Goal: Information Seeking & Learning: Find specific fact

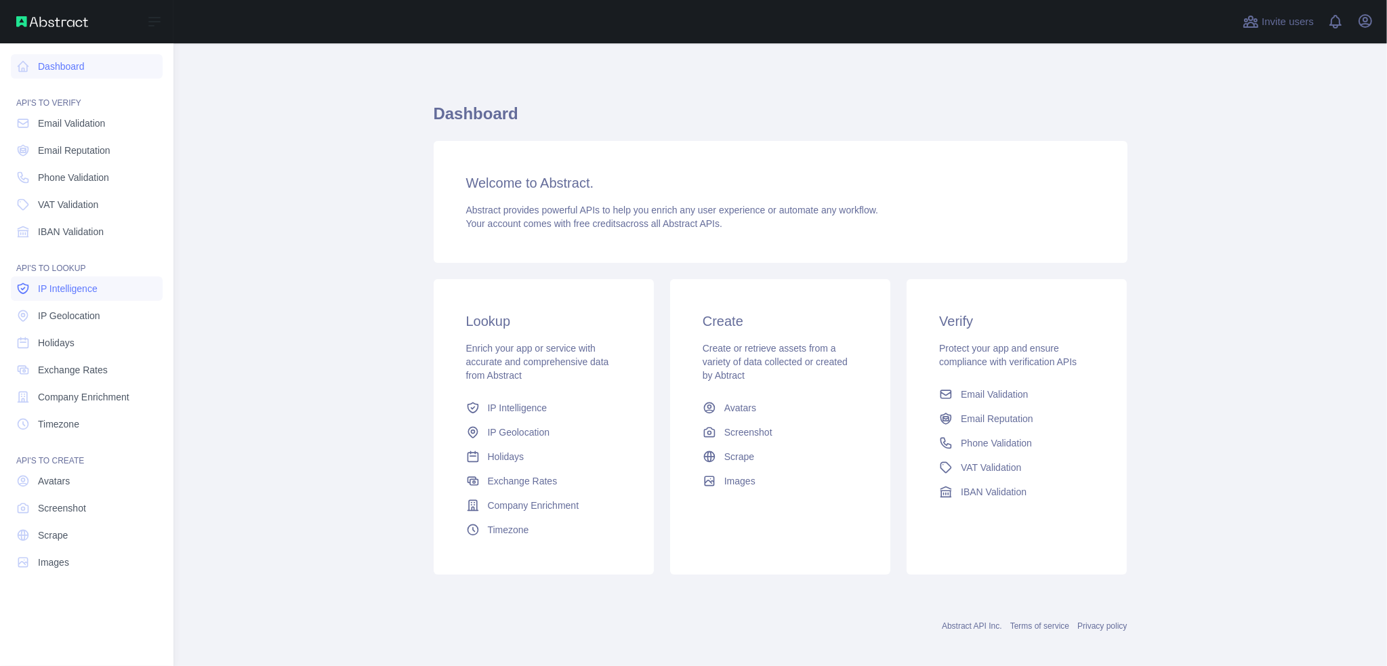
click at [76, 295] on link "IP Intelligence" at bounding box center [87, 288] width 152 height 24
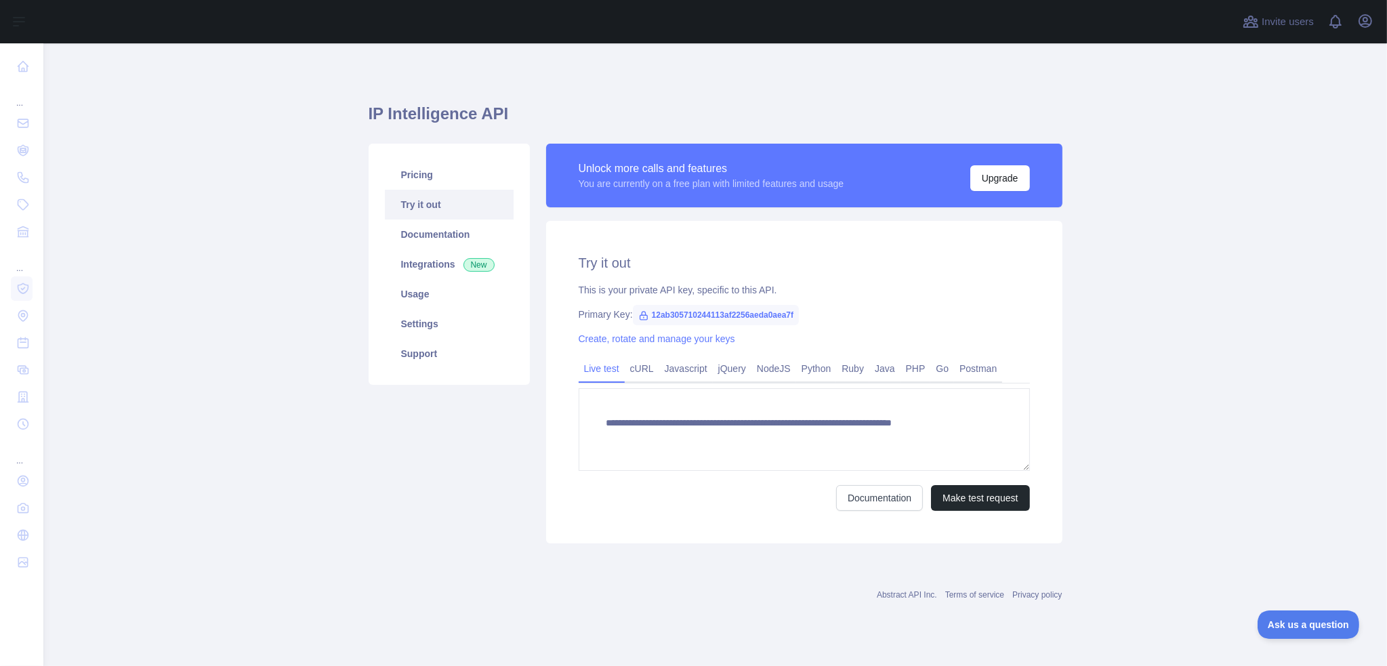
type textarea "**********"
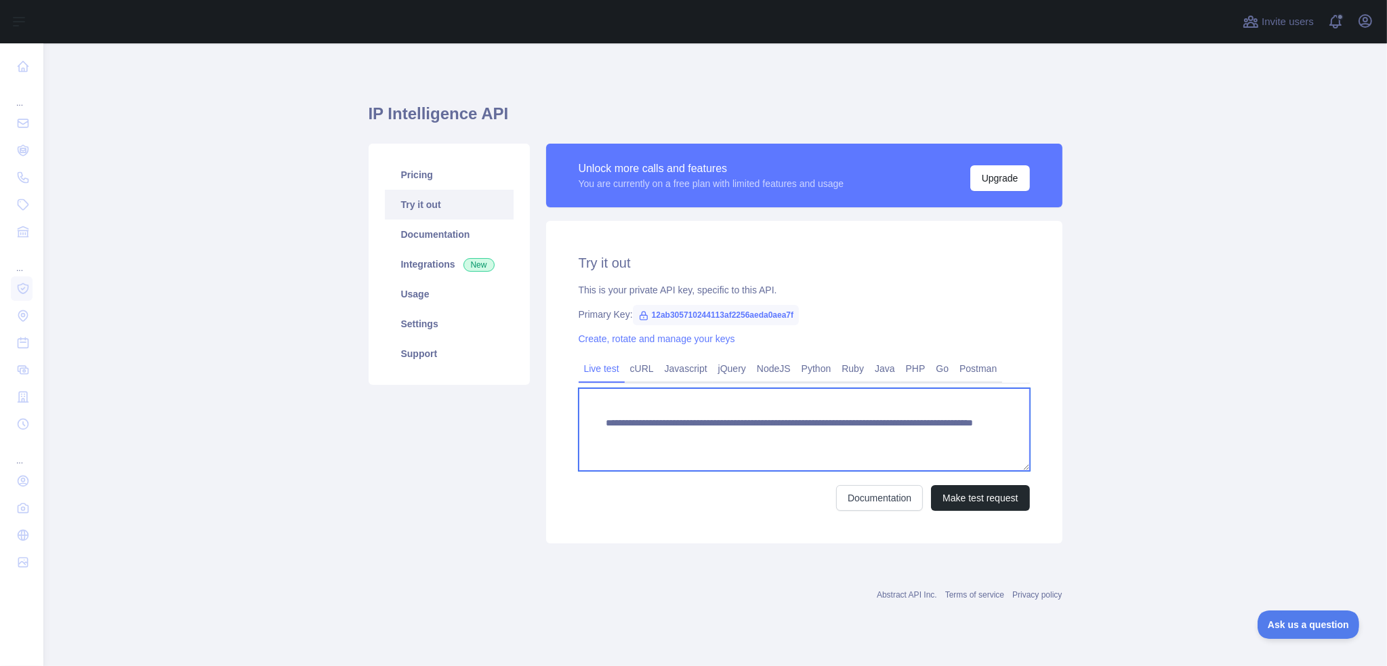
drag, startPoint x: 935, startPoint y: 436, endPoint x: 592, endPoint y: 422, distance: 343.9
click at [592, 422] on textarea "**********" at bounding box center [804, 429] width 451 height 83
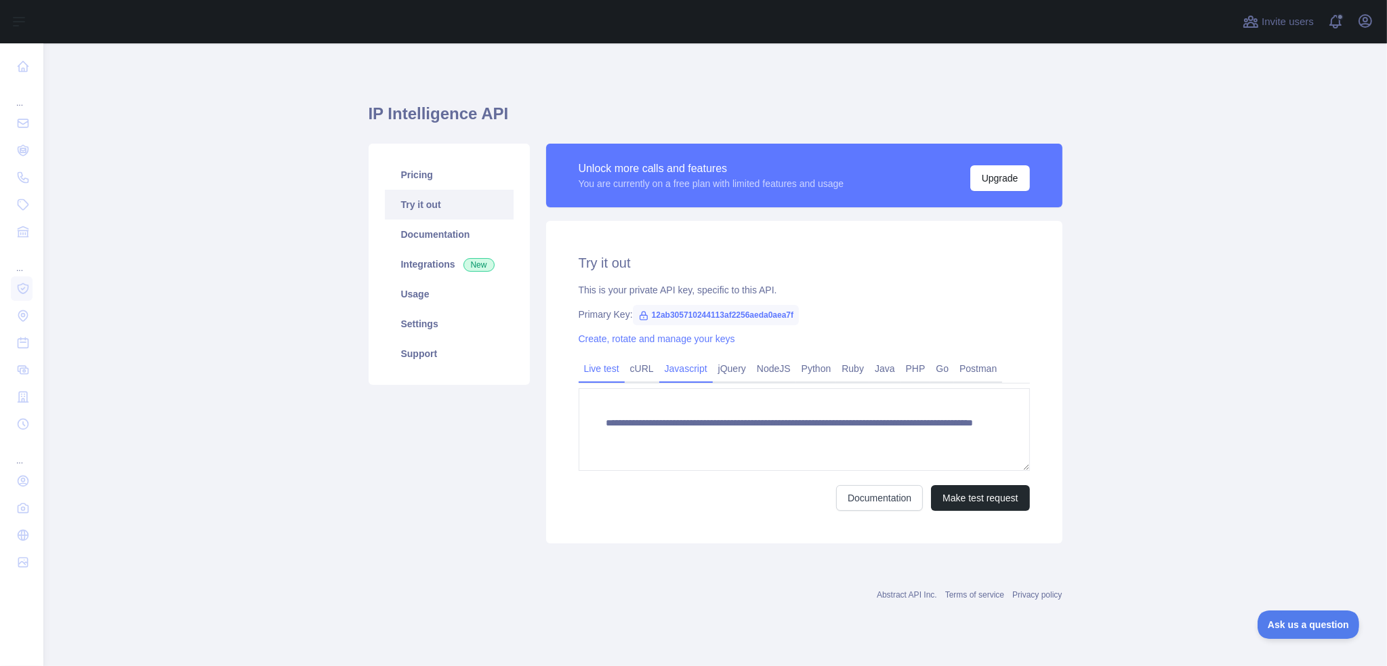
click at [686, 367] on link "Javascript" at bounding box center [686, 369] width 54 height 22
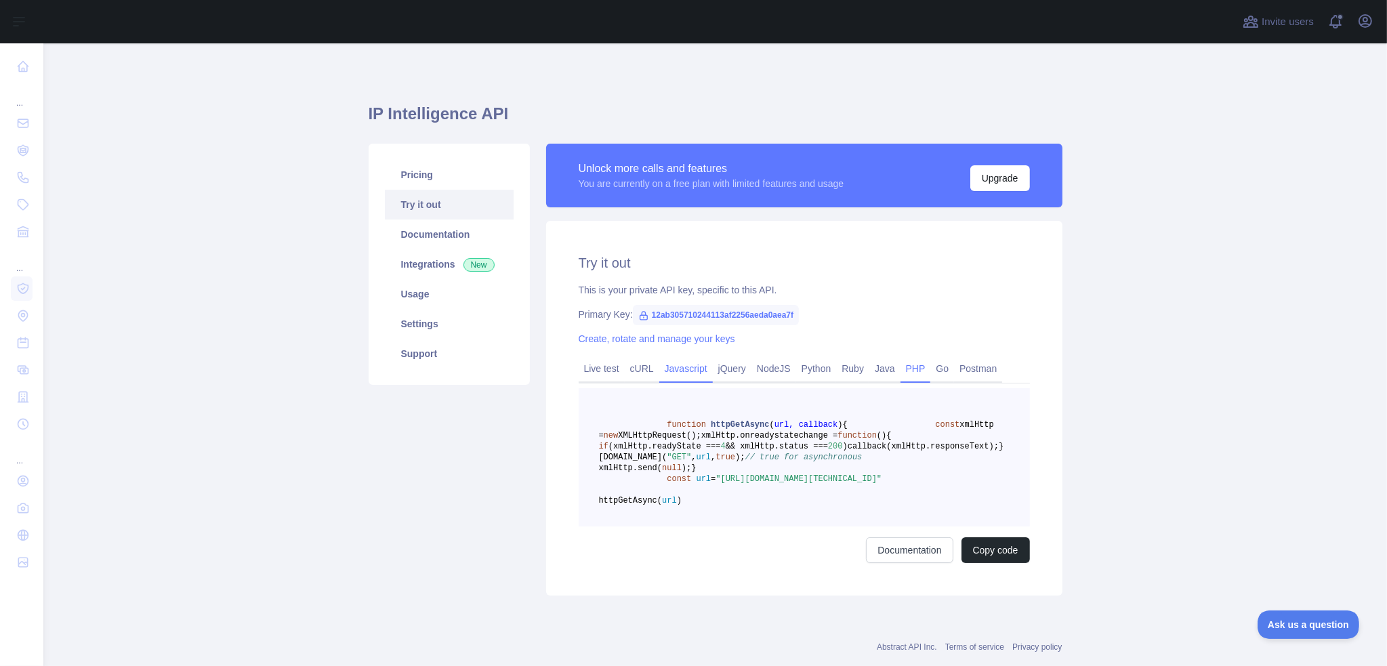
click at [913, 367] on link "PHP" at bounding box center [916, 369] width 30 height 22
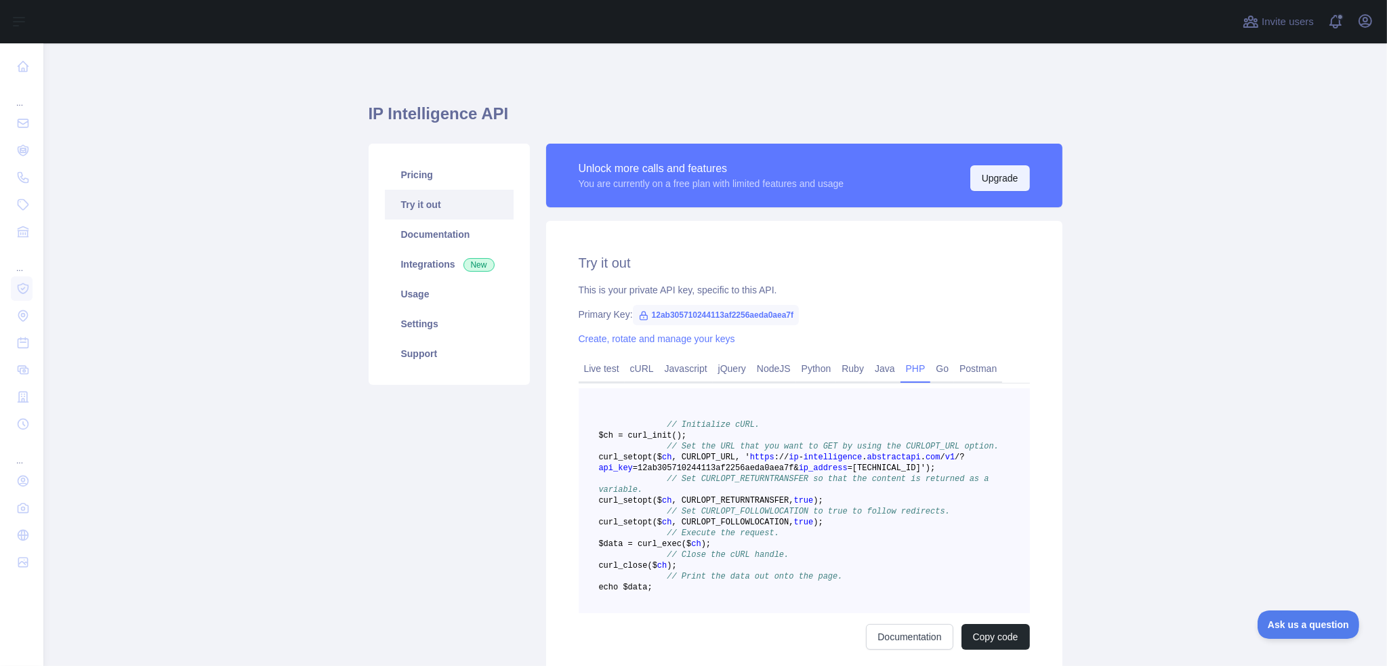
click at [1003, 168] on button "Upgrade" at bounding box center [1000, 178] width 60 height 26
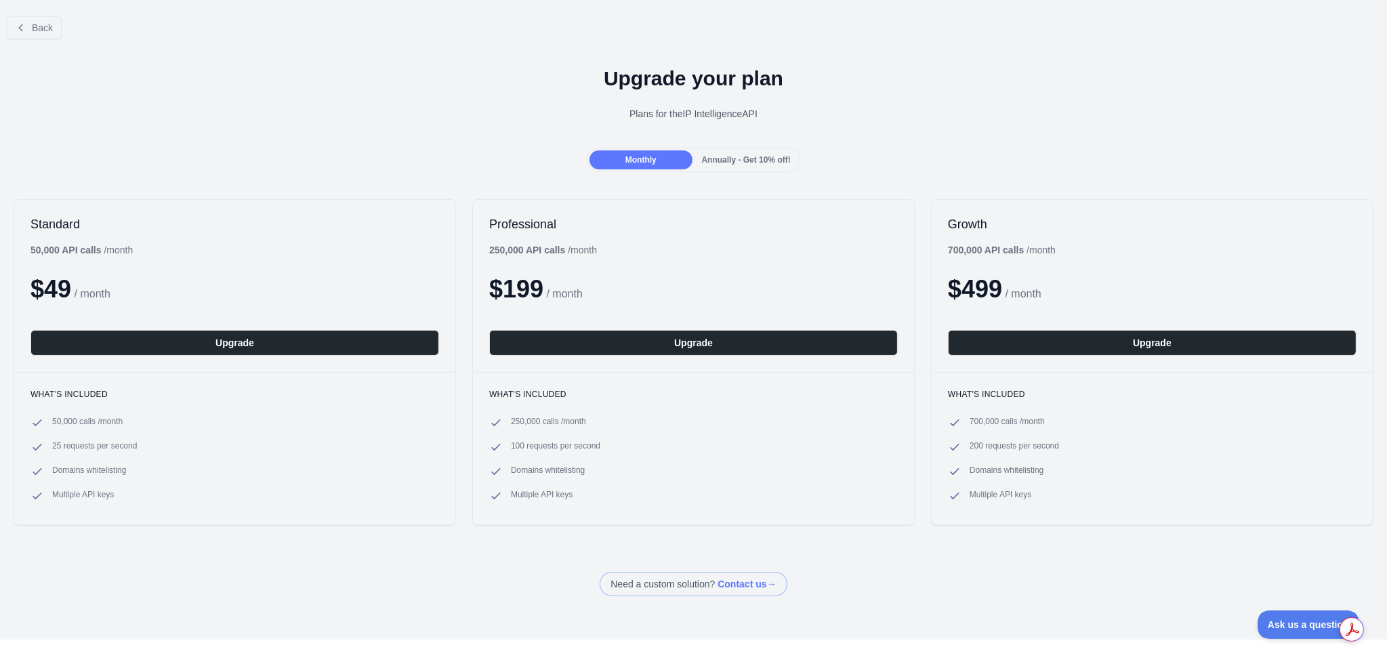
click at [760, 157] on span "Annually - Get 10% off!" at bounding box center [746, 159] width 89 height 9
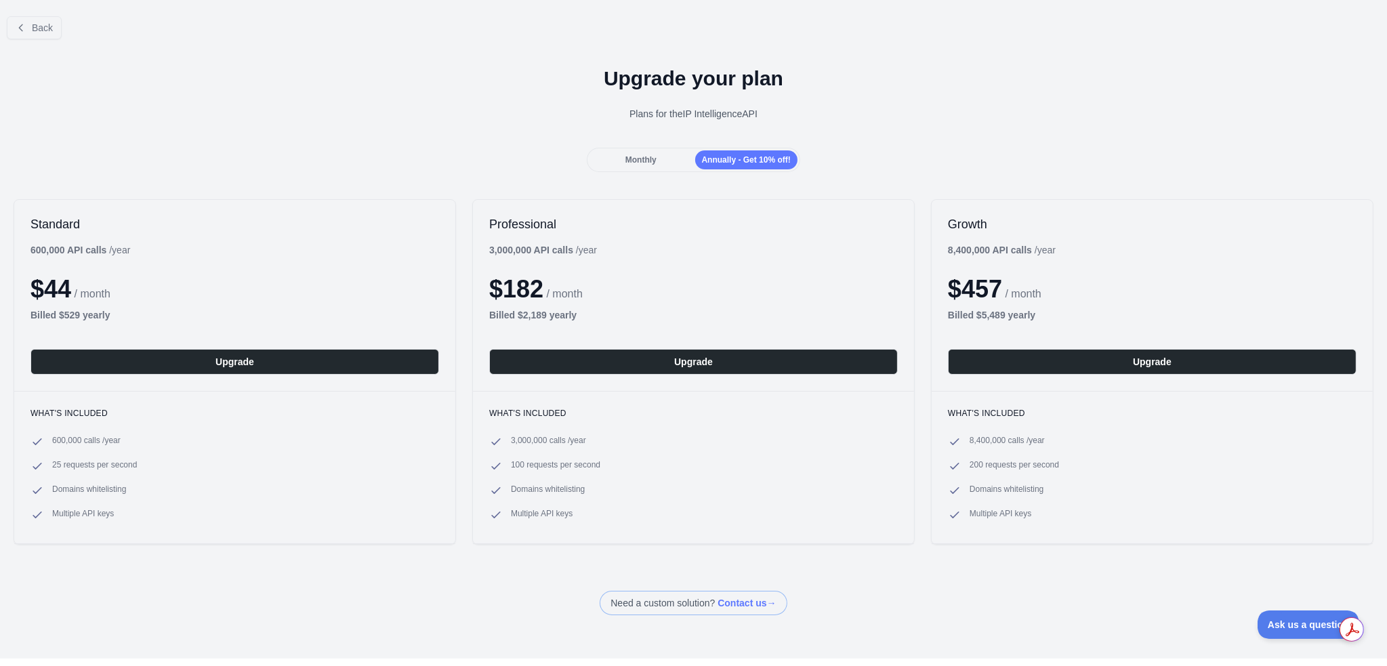
click at [342, 155] on div "Monthly Annually - Get 10% off!" at bounding box center [693, 160] width 1387 height 24
click at [995, 168] on div "Monthly Annually - Get 10% off!" at bounding box center [693, 160] width 1387 height 24
click at [996, 166] on div "Monthly Annually - Get 10% off!" at bounding box center [693, 160] width 1387 height 24
click at [1033, 139] on div "Upgrade your plan Plans for the IP Intelligence API" at bounding box center [693, 99] width 1387 height 98
click at [309, 51] on div "Upgrade your plan Plans for the IP Intelligence API" at bounding box center [693, 99] width 1387 height 98
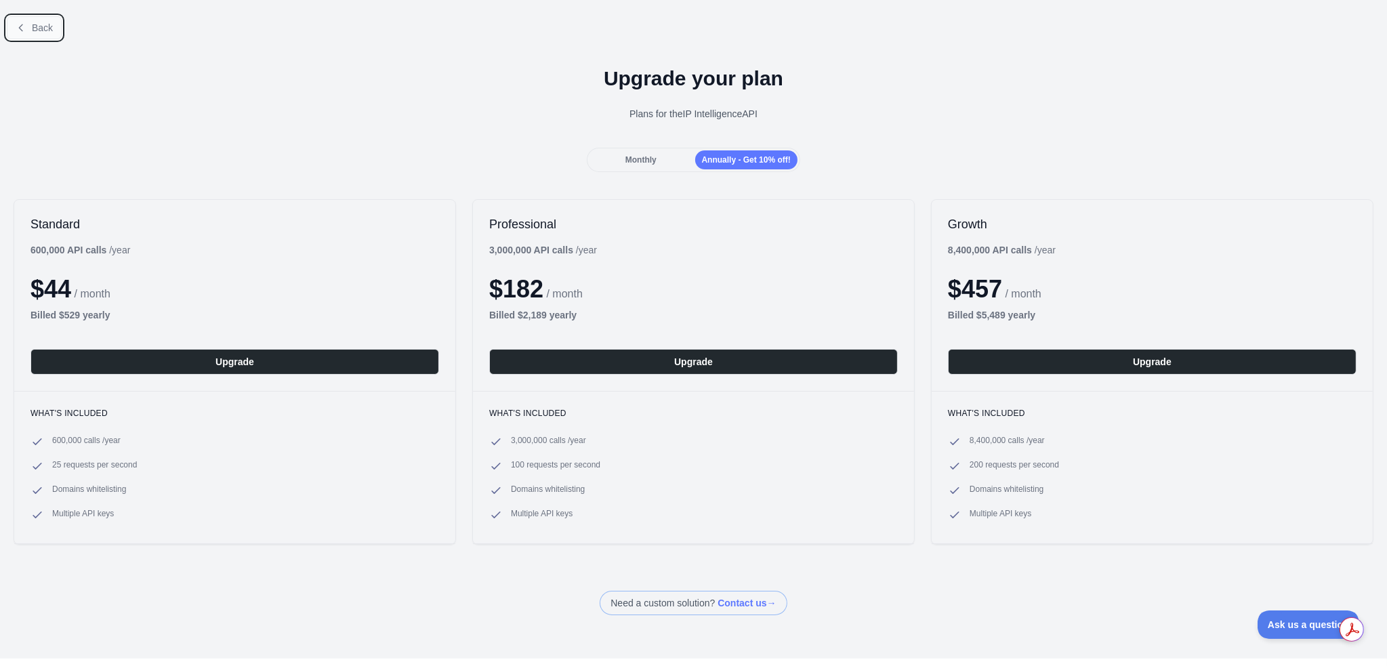
click at [35, 31] on span "Back" at bounding box center [42, 27] width 21 height 11
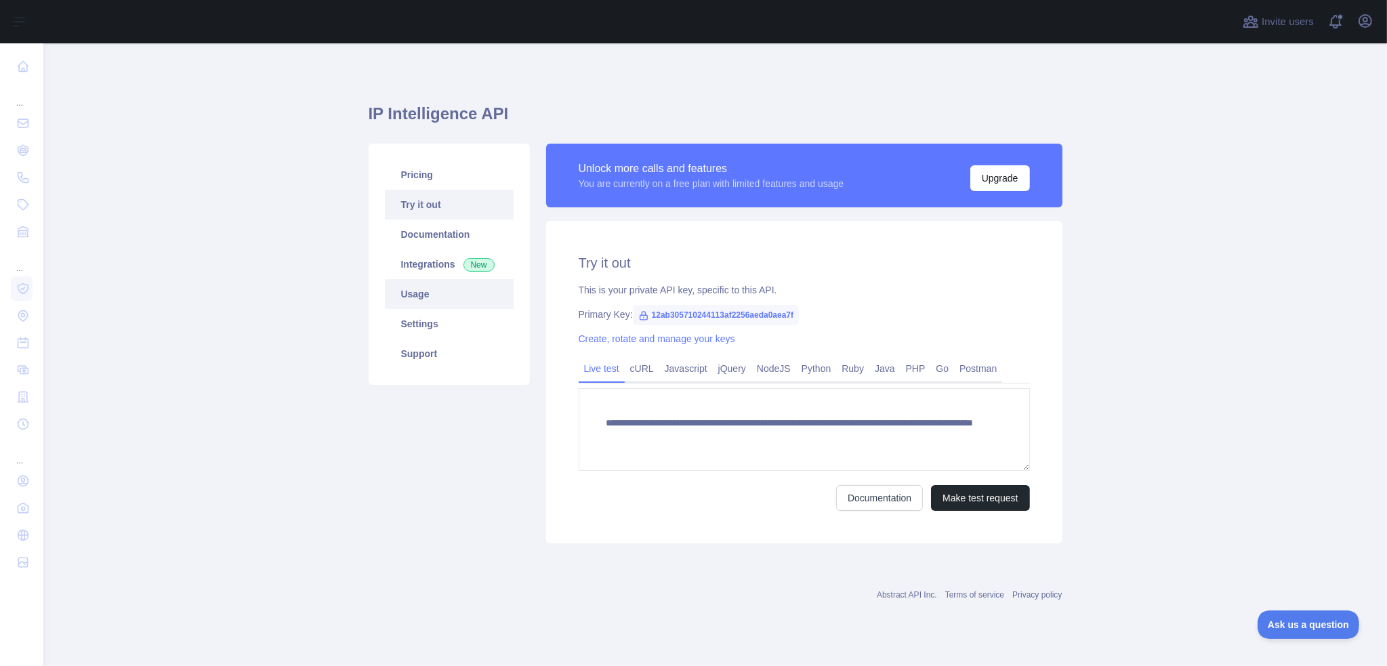
click at [434, 300] on link "Usage" at bounding box center [449, 294] width 129 height 30
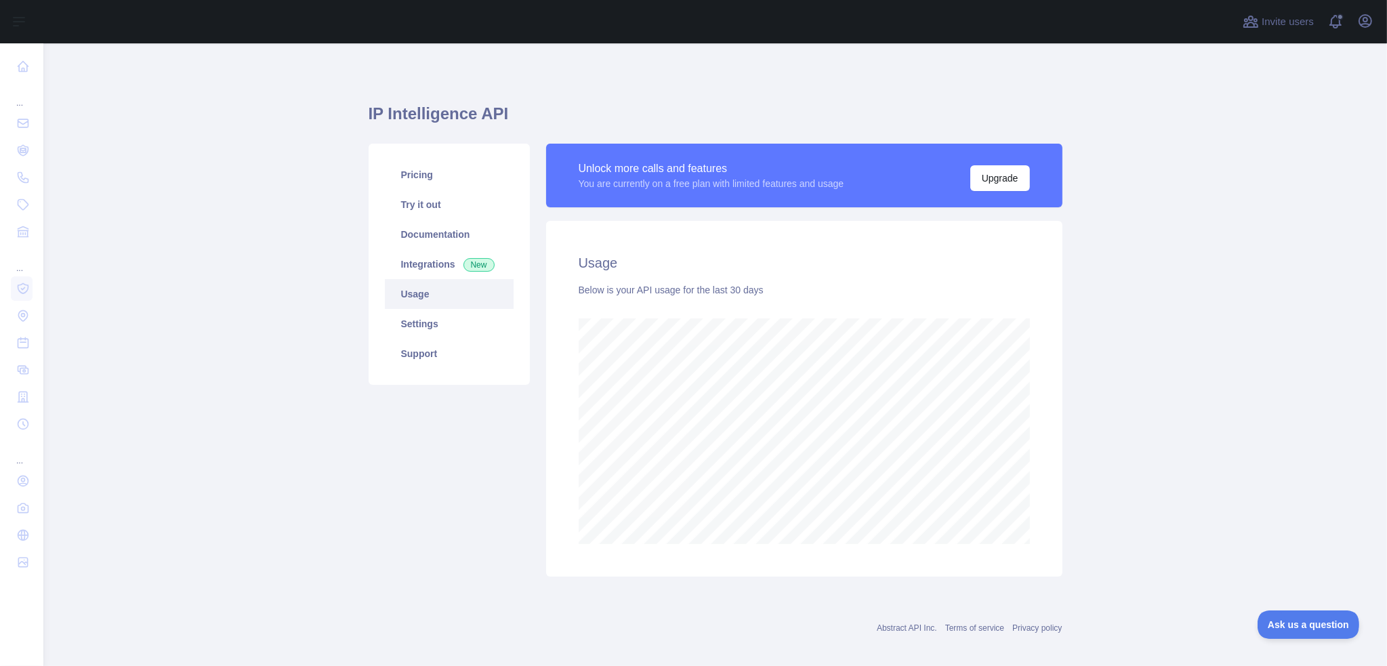
scroll to position [623, 1334]
drag, startPoint x: 609, startPoint y: 181, endPoint x: 865, endPoint y: 179, distance: 255.5
click at [852, 177] on div "Unlock more calls and features You are currently on a free plan with limited fe…" at bounding box center [804, 175] width 451 height 31
click at [893, 179] on div "Unlock more calls and features You are currently on a free plan with limited fe…" at bounding box center [804, 175] width 451 height 31
click at [431, 174] on link "Pricing" at bounding box center [449, 175] width 129 height 30
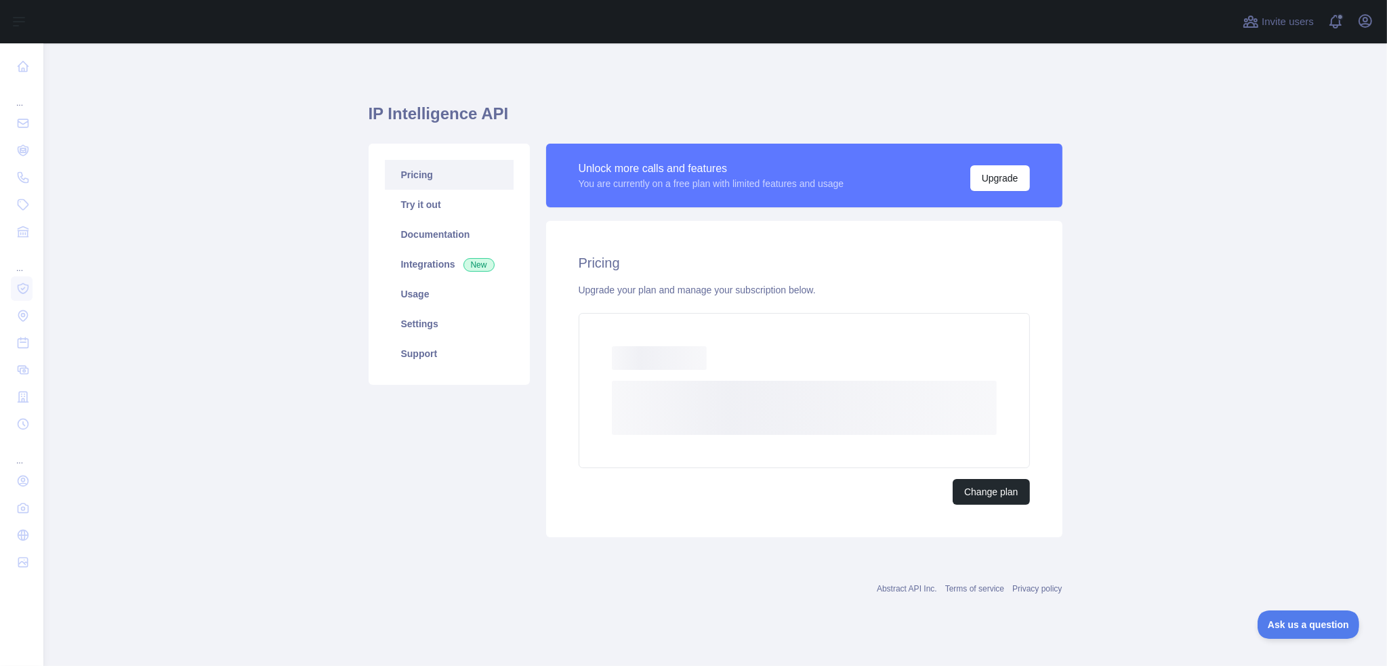
drag, startPoint x: 1174, startPoint y: 157, endPoint x: 1164, endPoint y: 171, distance: 17.1
click at [1174, 157] on main "IP Intelligence API Pricing Try it out Documentation Integrations New Usage Set…" at bounding box center [715, 354] width 1344 height 623
click at [218, 368] on main "IP Intelligence API Pricing Try it out Documentation Integrations New Usage Set…" at bounding box center [715, 354] width 1344 height 623
click at [257, 373] on main "IP Intelligence API Pricing Try it out Documentation Integrations New Usage Set…" at bounding box center [715, 354] width 1344 height 623
click at [805, 268] on h2 "Pricing" at bounding box center [804, 262] width 451 height 19
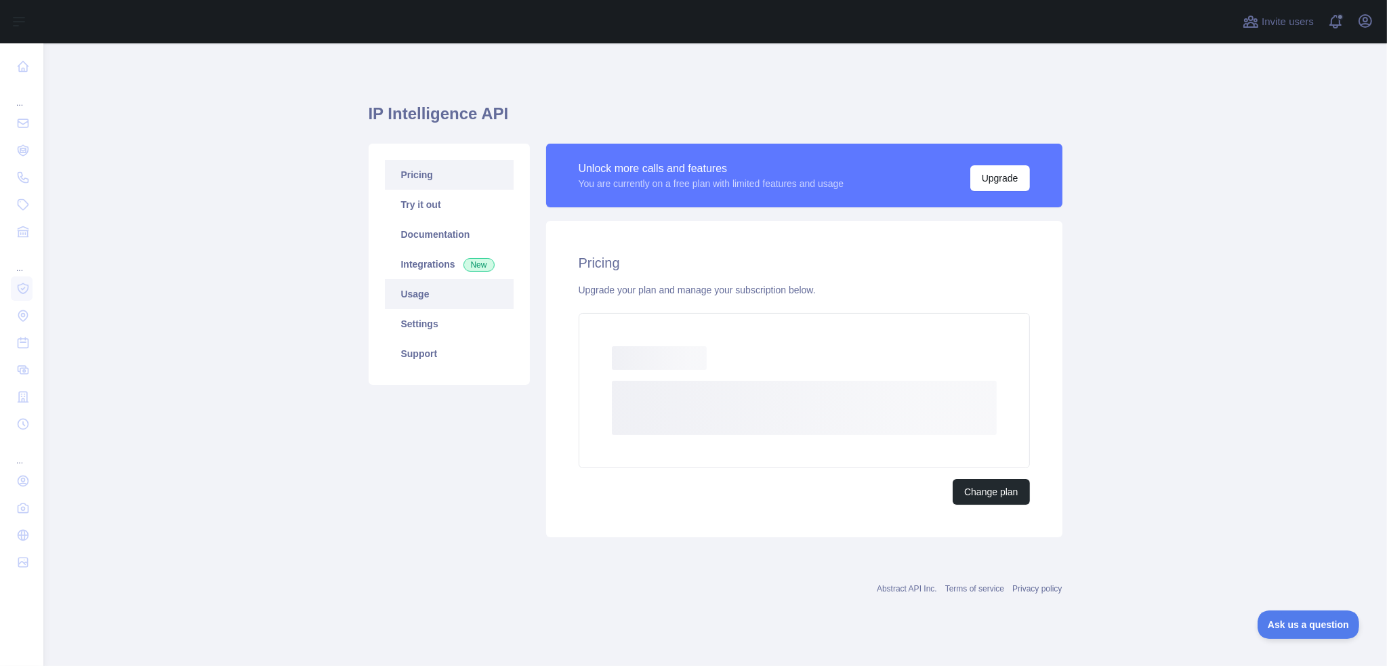
click at [425, 295] on link "Usage" at bounding box center [449, 294] width 129 height 30
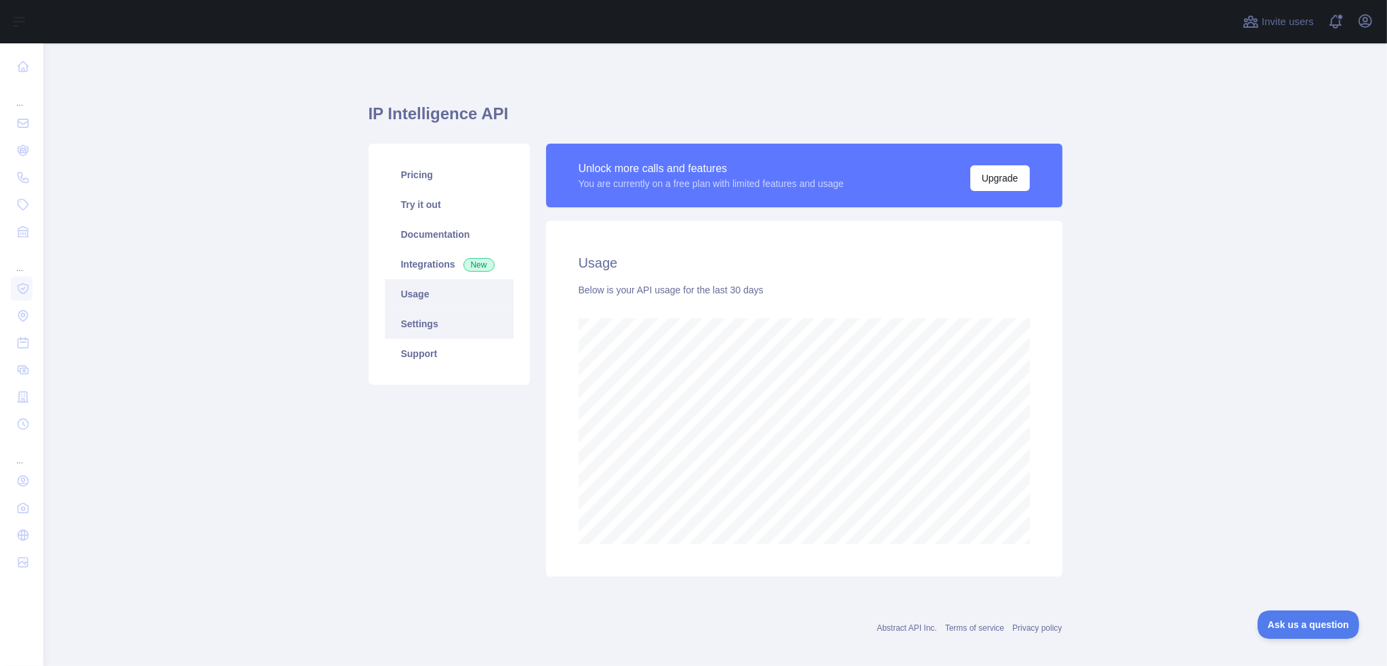
scroll to position [623, 1334]
click at [404, 268] on link "Integrations New" at bounding box center [449, 264] width 129 height 30
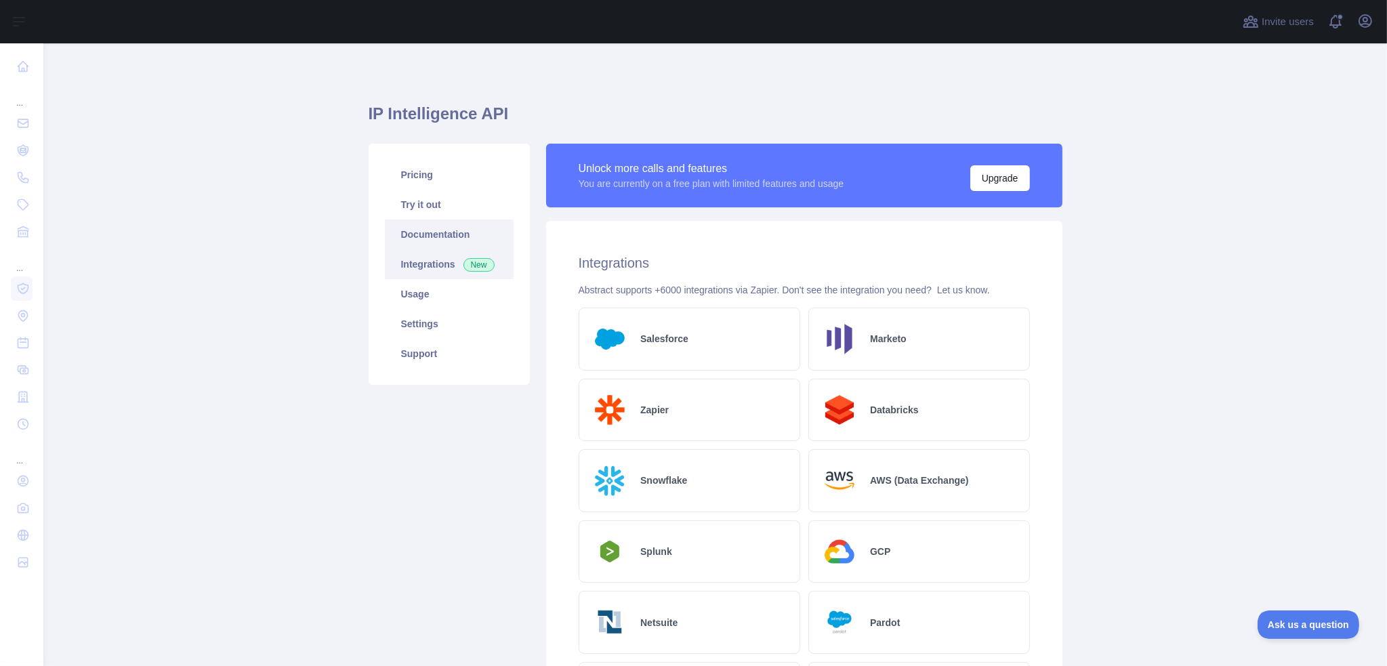
click at [428, 234] on link "Documentation" at bounding box center [449, 235] width 129 height 30
click at [424, 201] on link "Try it out" at bounding box center [449, 205] width 129 height 30
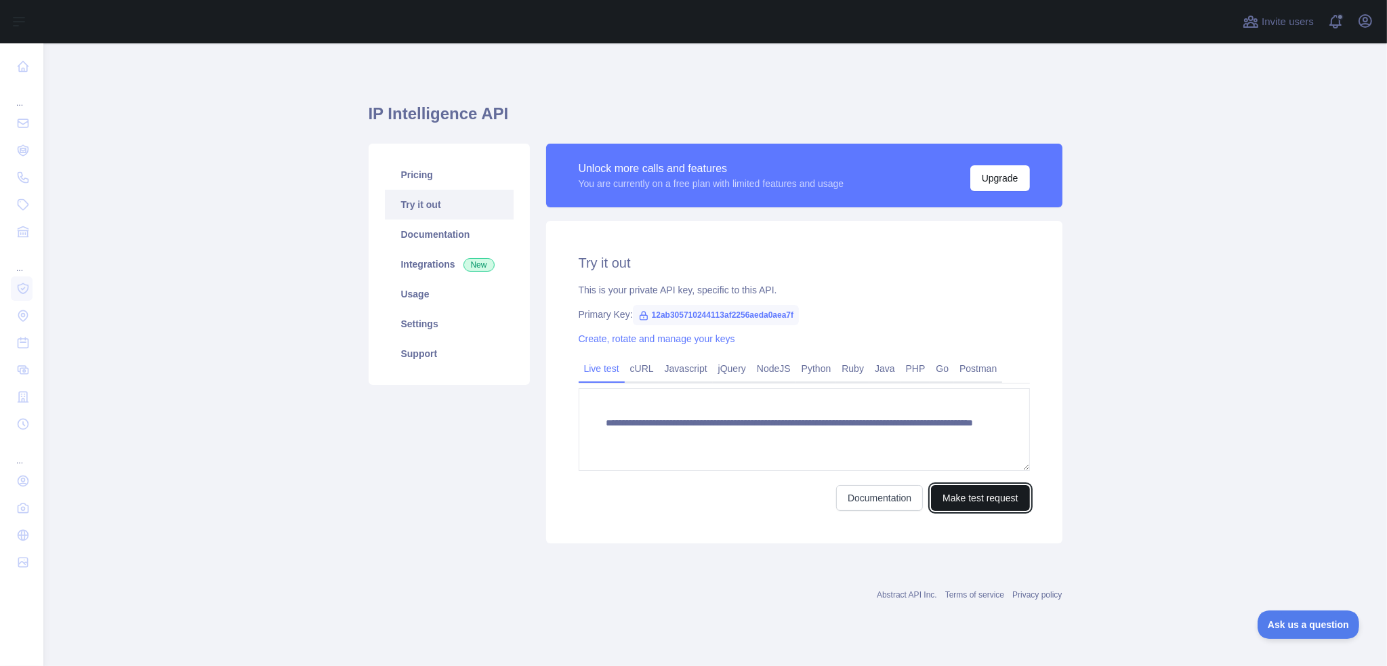
click at [970, 495] on button "Make test request" at bounding box center [980, 498] width 98 height 26
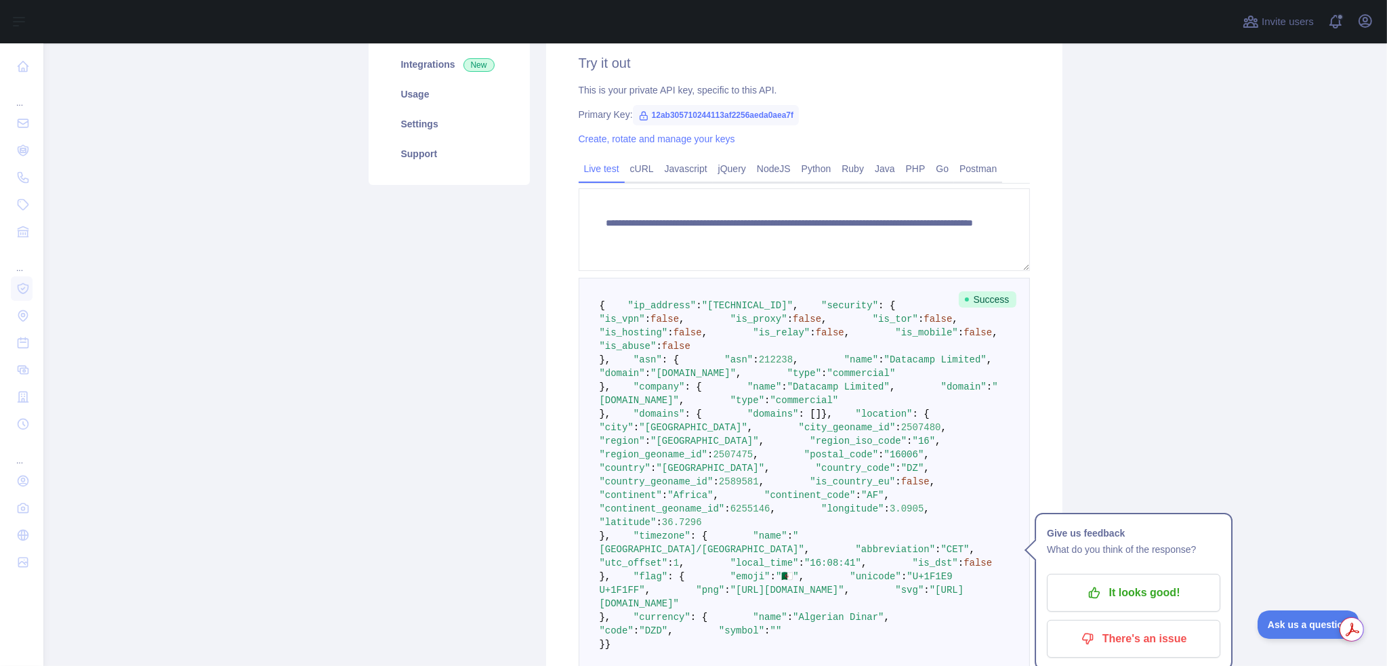
scroll to position [203, 0]
click at [311, 569] on main "**********" at bounding box center [715, 354] width 1344 height 623
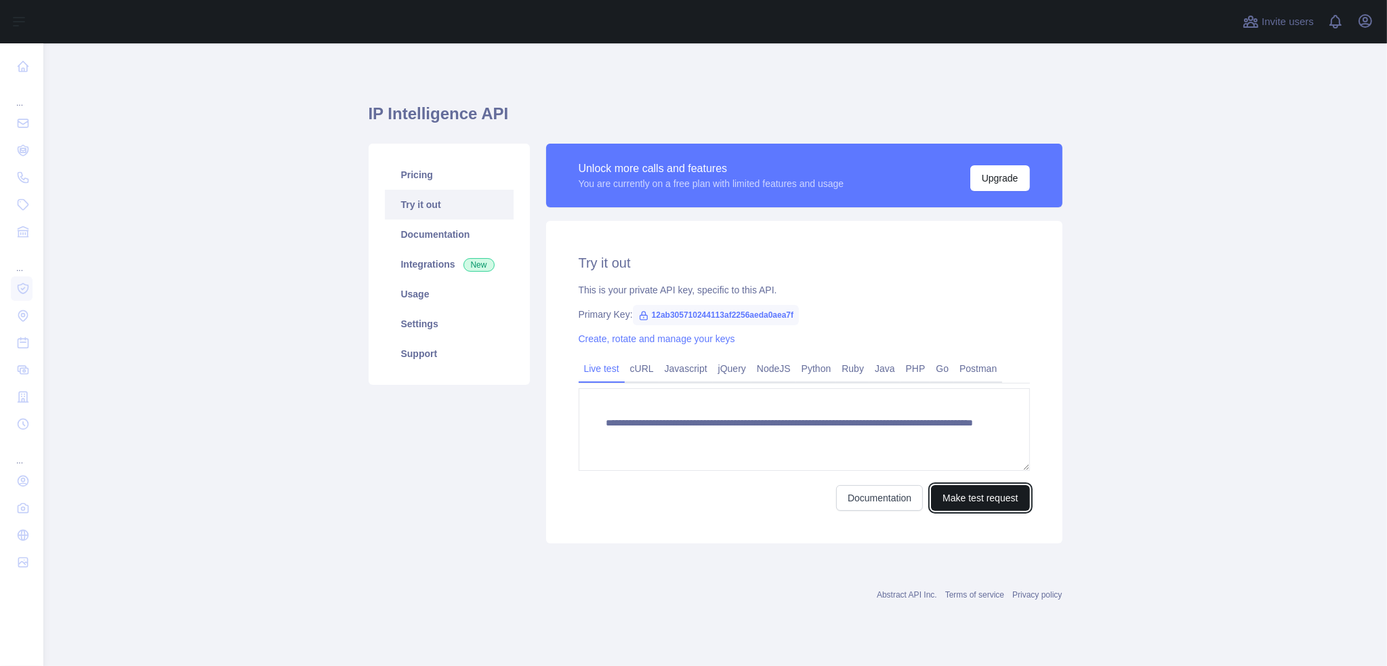
click at [978, 501] on button "Make test request" at bounding box center [980, 498] width 98 height 26
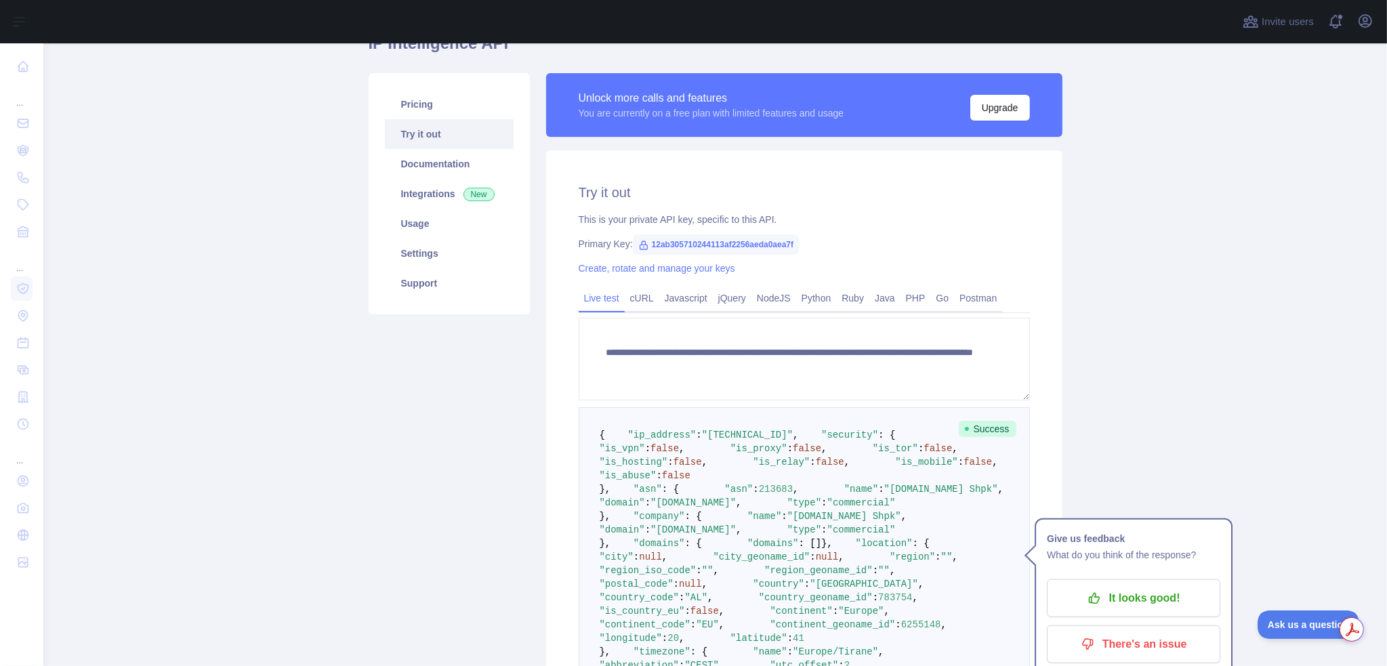
scroll to position [68, 0]
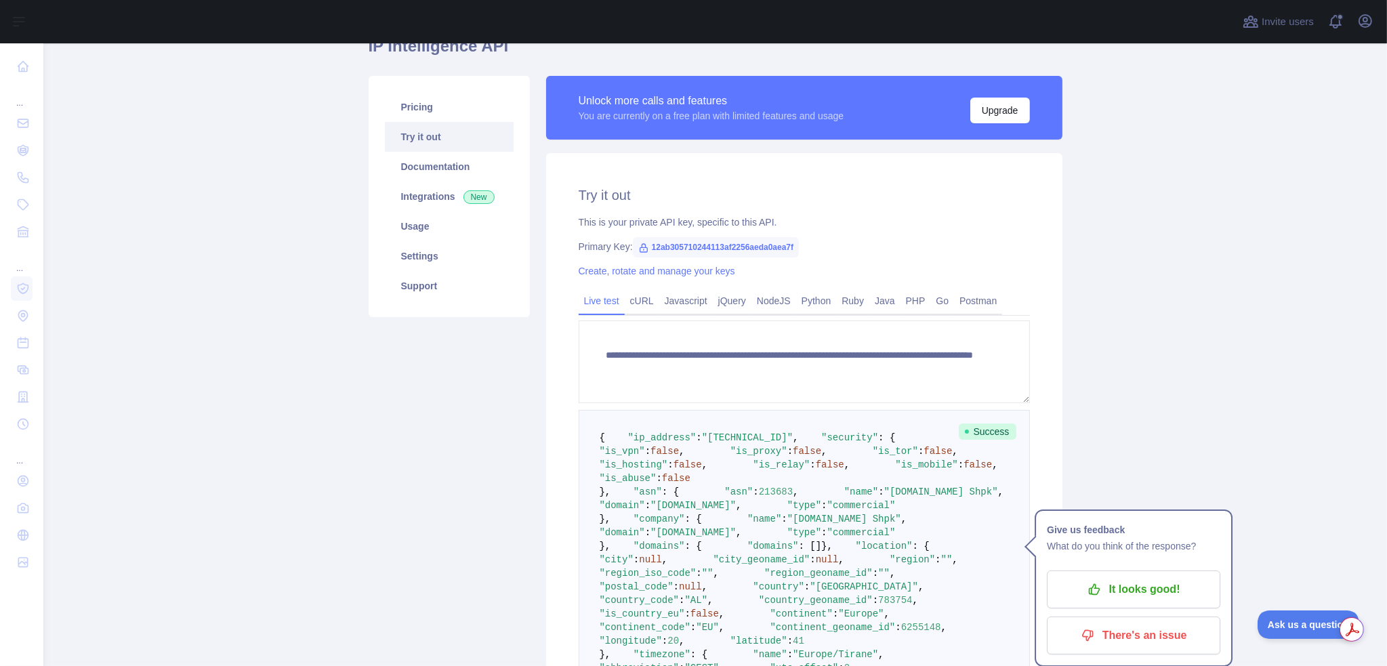
click at [1179, 407] on main "**********" at bounding box center [715, 354] width 1344 height 623
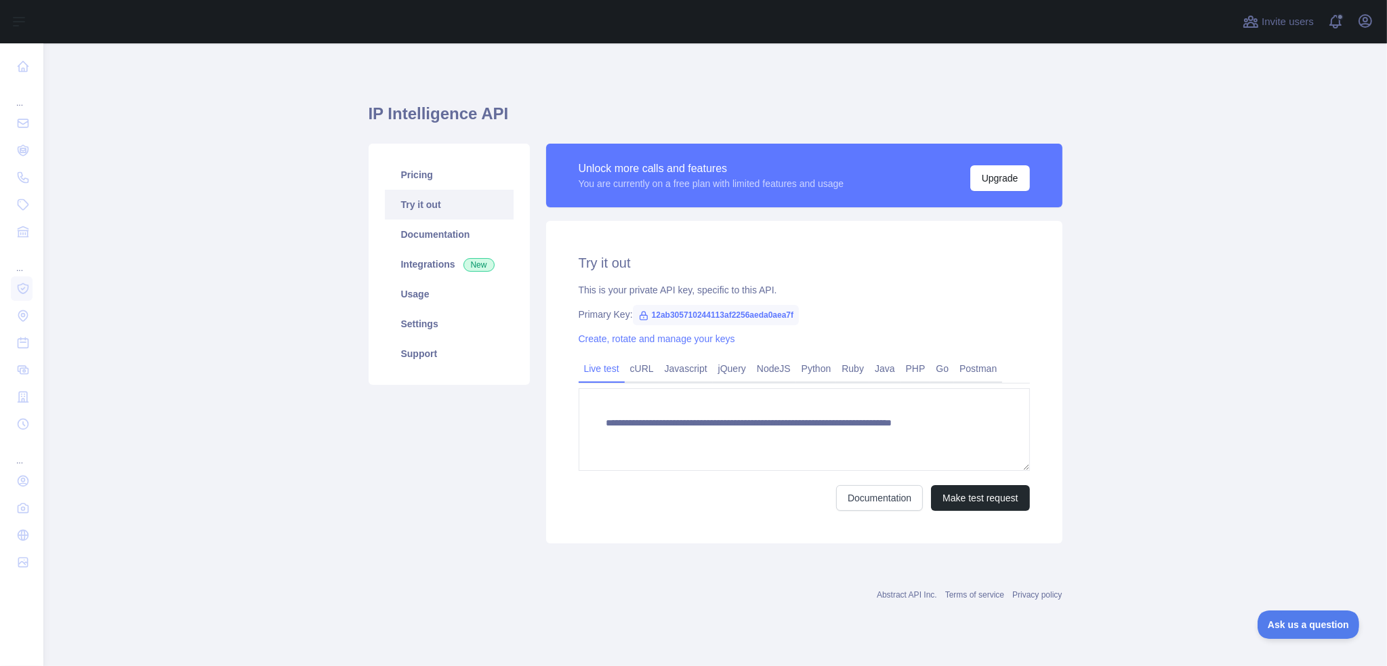
click at [1000, 555] on div "**********" at bounding box center [716, 319] width 694 height 487
click at [979, 495] on button "Make test request" at bounding box center [980, 498] width 98 height 26
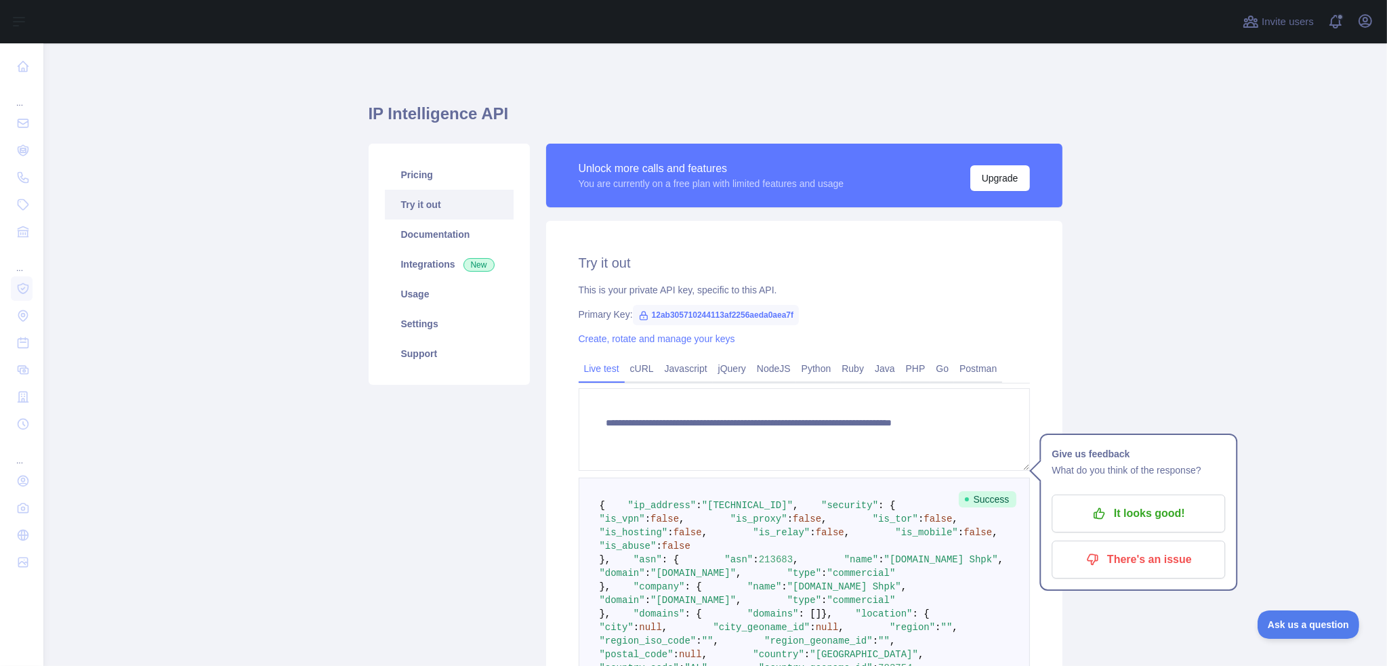
click at [829, 529] on pre "{ "ip_address" : "91.239.6.141" , "security" : { "is_vpn" : false , "is_proxy" …" at bounding box center [804, 668] width 451 height 381
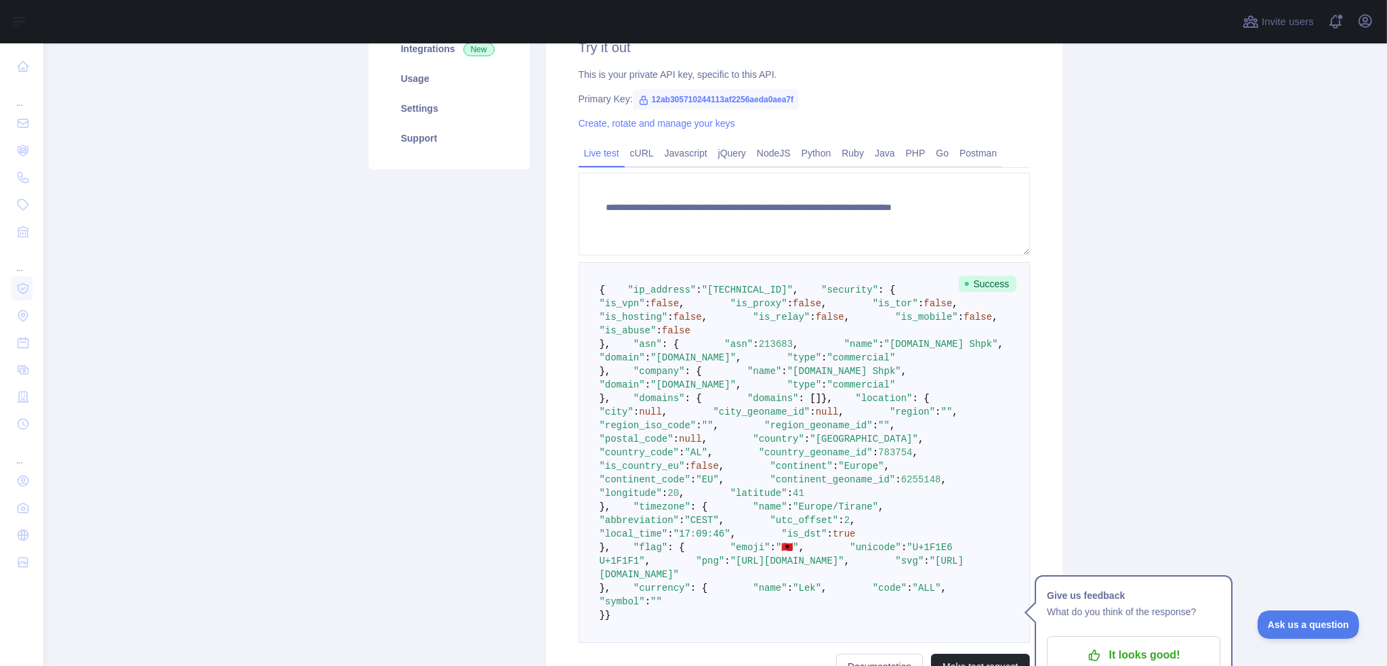
scroll to position [136, 0]
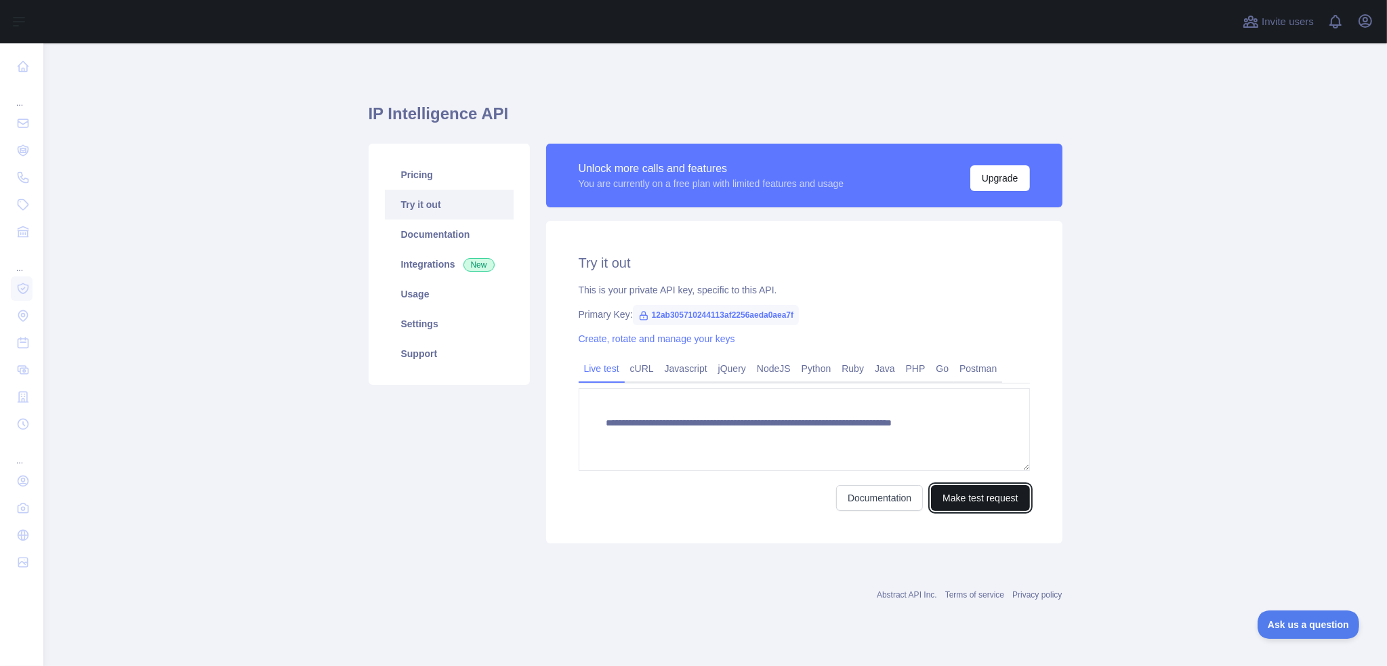
click at [976, 501] on button "Make test request" at bounding box center [980, 498] width 98 height 26
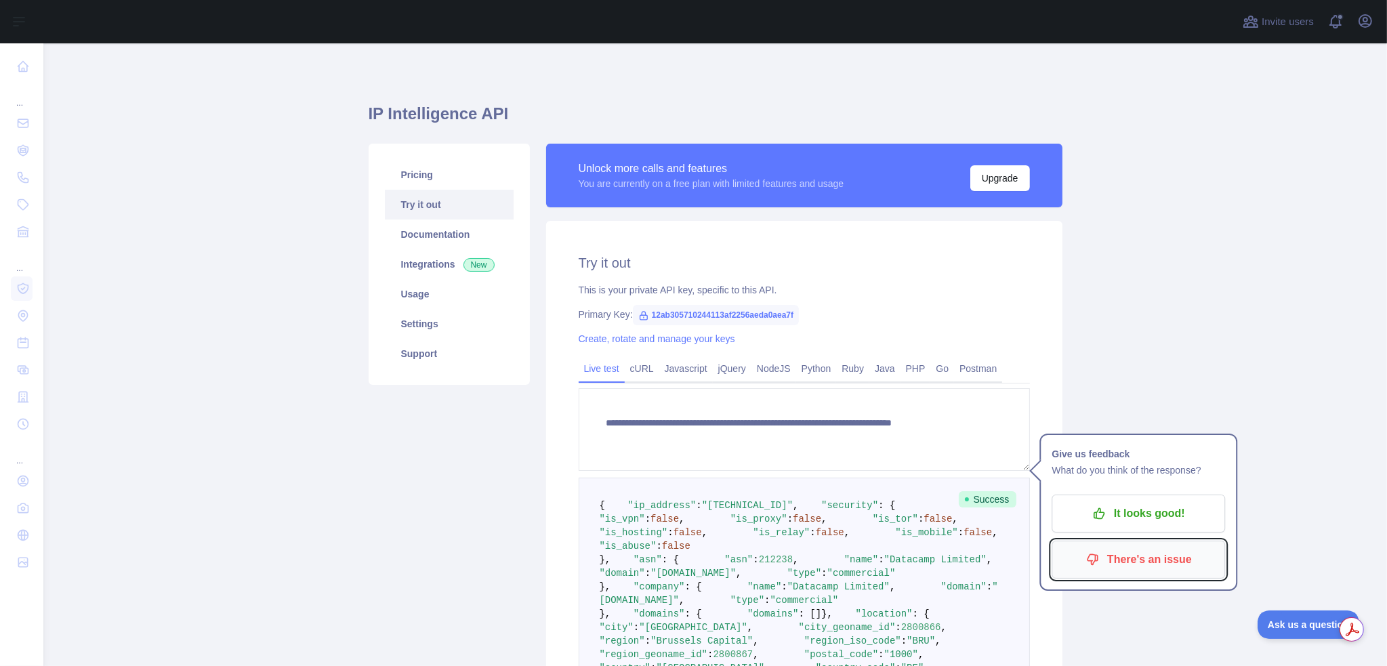
click at [1087, 553] on p "There's an issue" at bounding box center [1138, 559] width 153 height 23
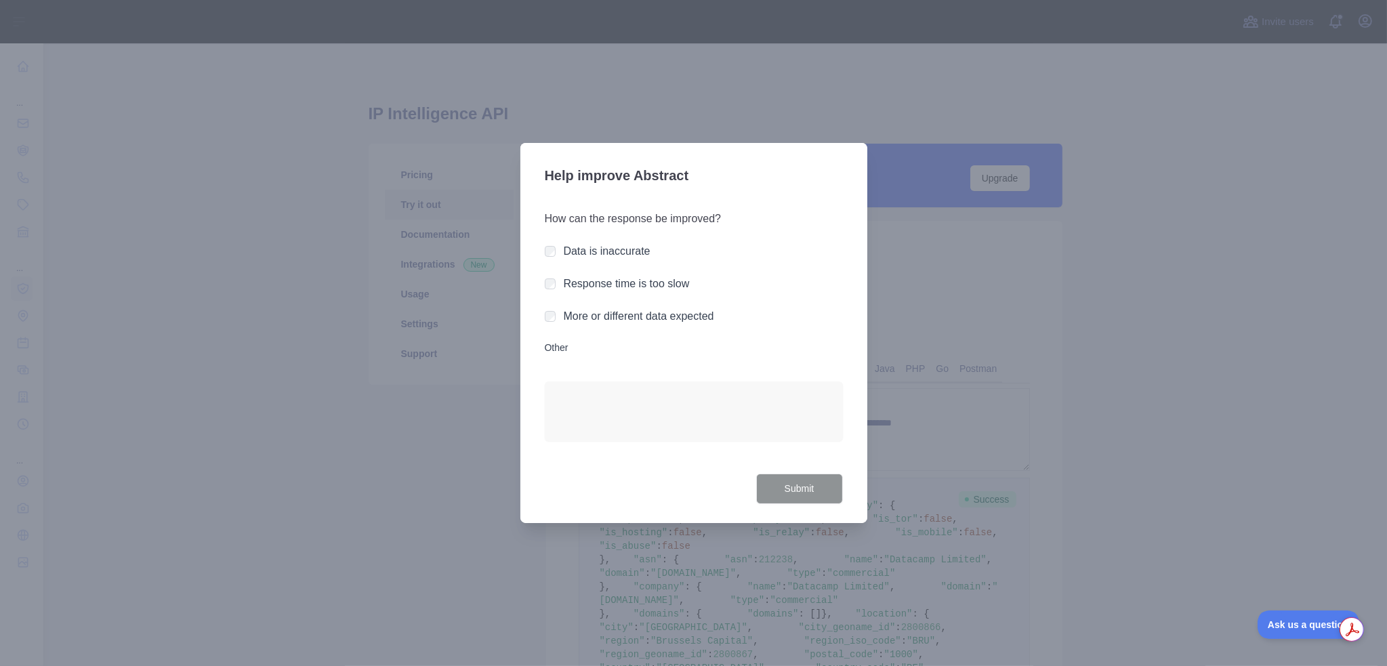
click at [556, 257] on div "Data is inaccurate" at bounding box center [694, 251] width 298 height 16
click at [613, 407] on textarea "Other" at bounding box center [694, 412] width 298 height 60
type textarea "**********"
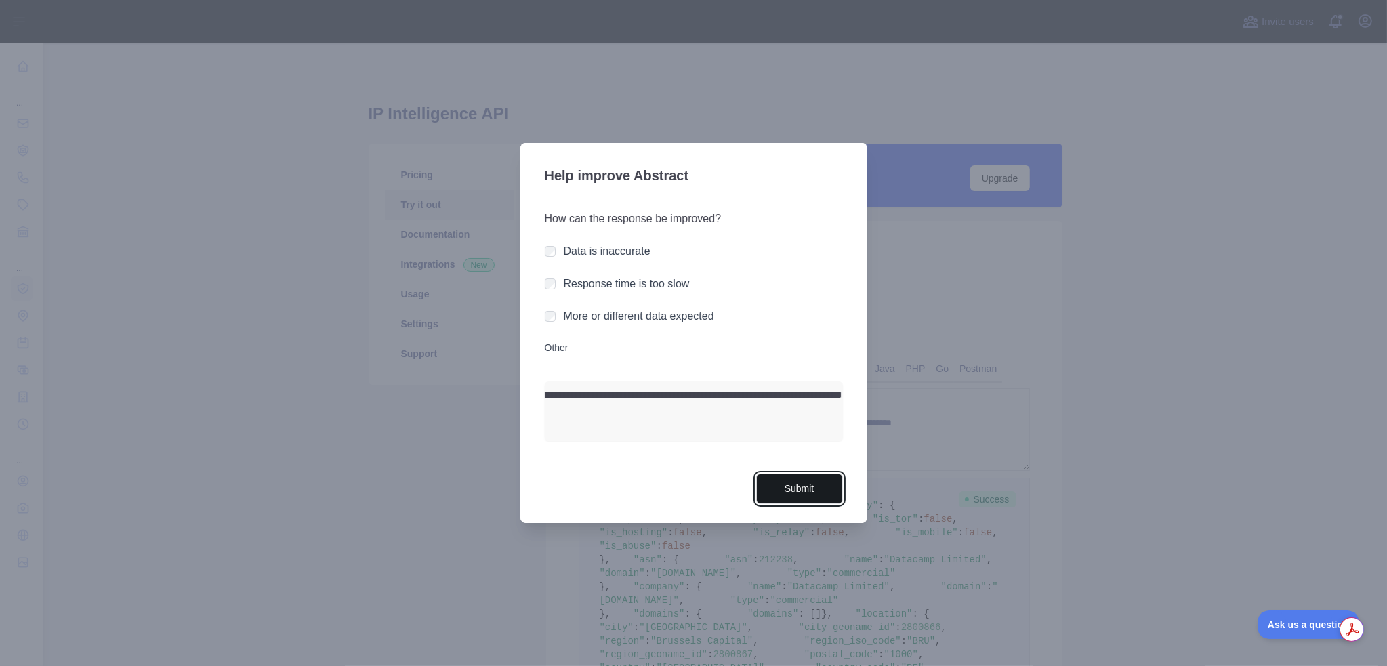
click at [802, 494] on button "Submit" at bounding box center [799, 489] width 87 height 30
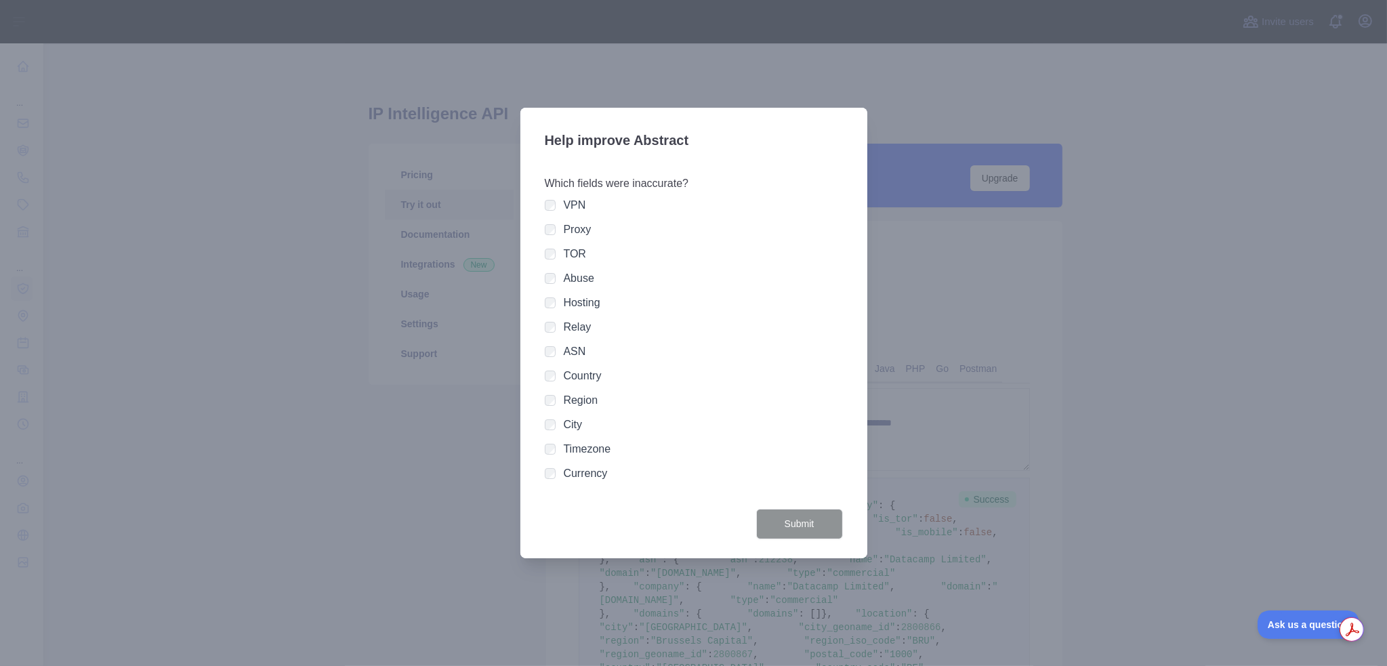
click at [542, 208] on div "Help improve Abstract Which fields were inaccurate? VPN Proxy TOR Abuse Hosting…" at bounding box center [693, 333] width 347 height 451
click at [556, 230] on div "Proxy" at bounding box center [694, 230] width 298 height 16
click at [552, 261] on div "TOR" at bounding box center [694, 254] width 298 height 16
click at [797, 521] on button "Submit" at bounding box center [799, 524] width 87 height 30
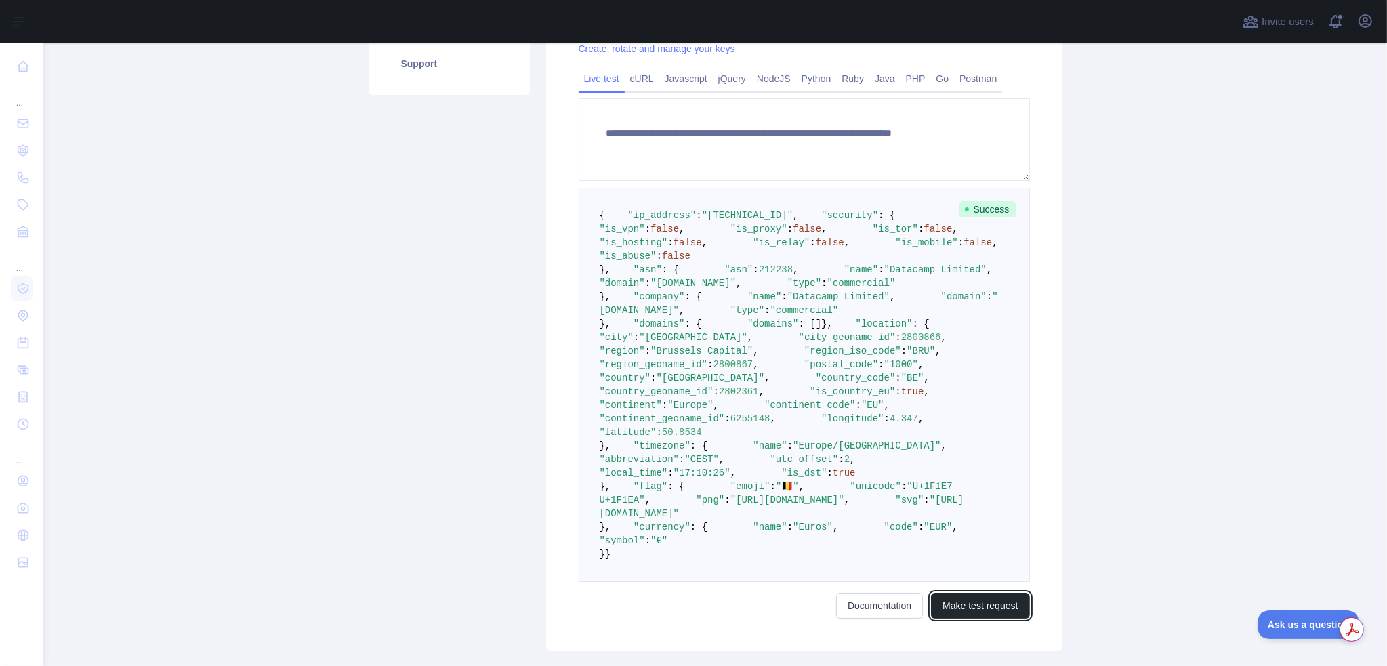
scroll to position [239, 0]
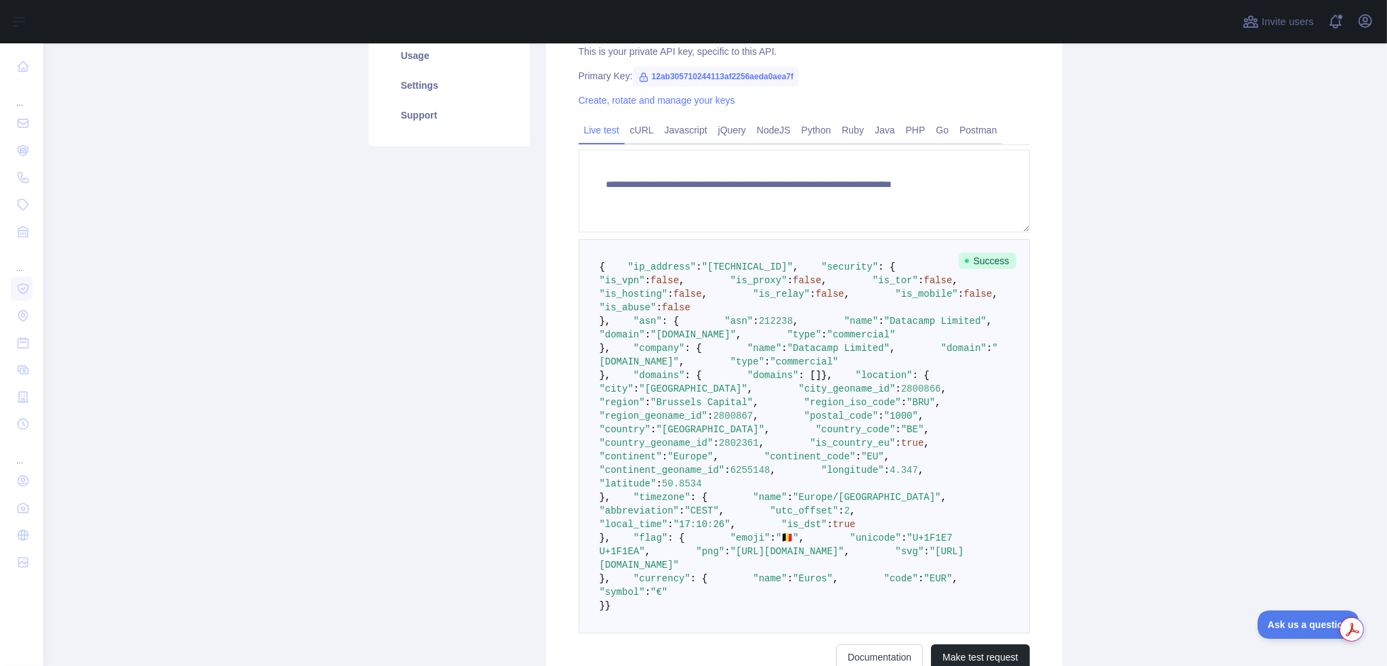
click at [450, 282] on div "Pricing Try it out Documentation Integrations New Usage Settings Support" at bounding box center [450, 304] width 178 height 798
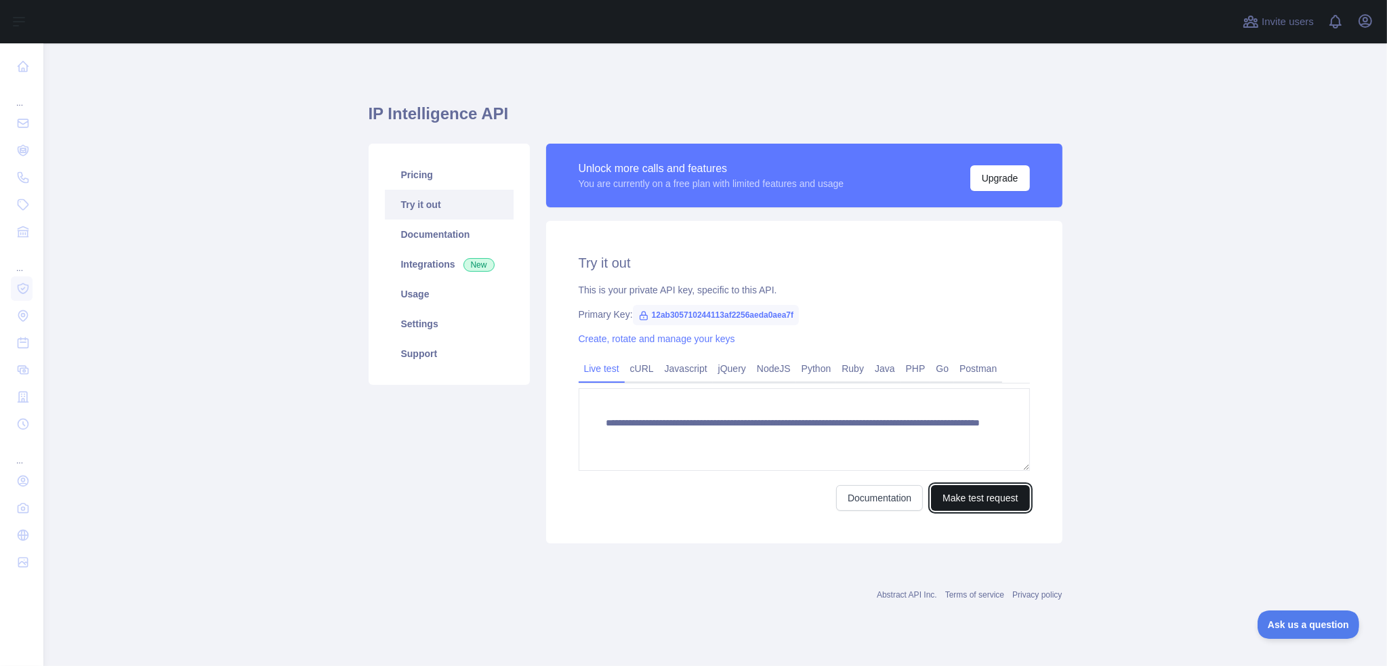
click at [981, 497] on button "Make test request" at bounding box center [980, 498] width 98 height 26
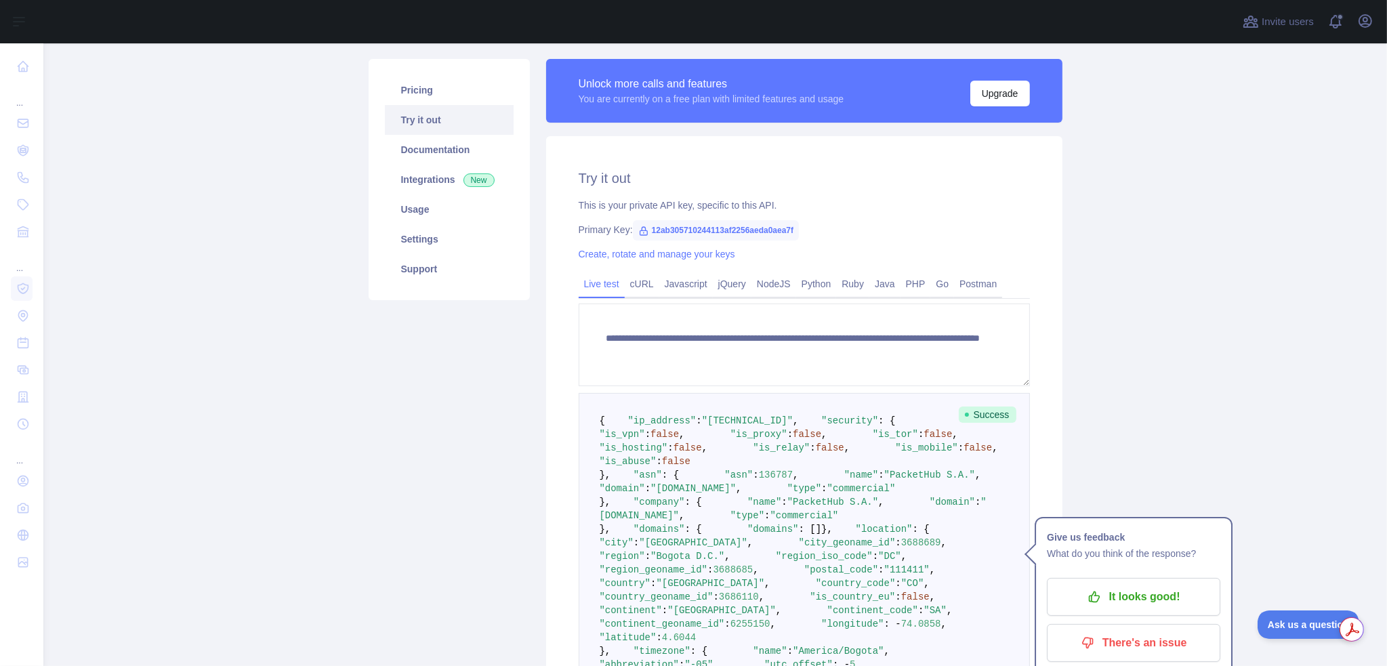
scroll to position [68, 0]
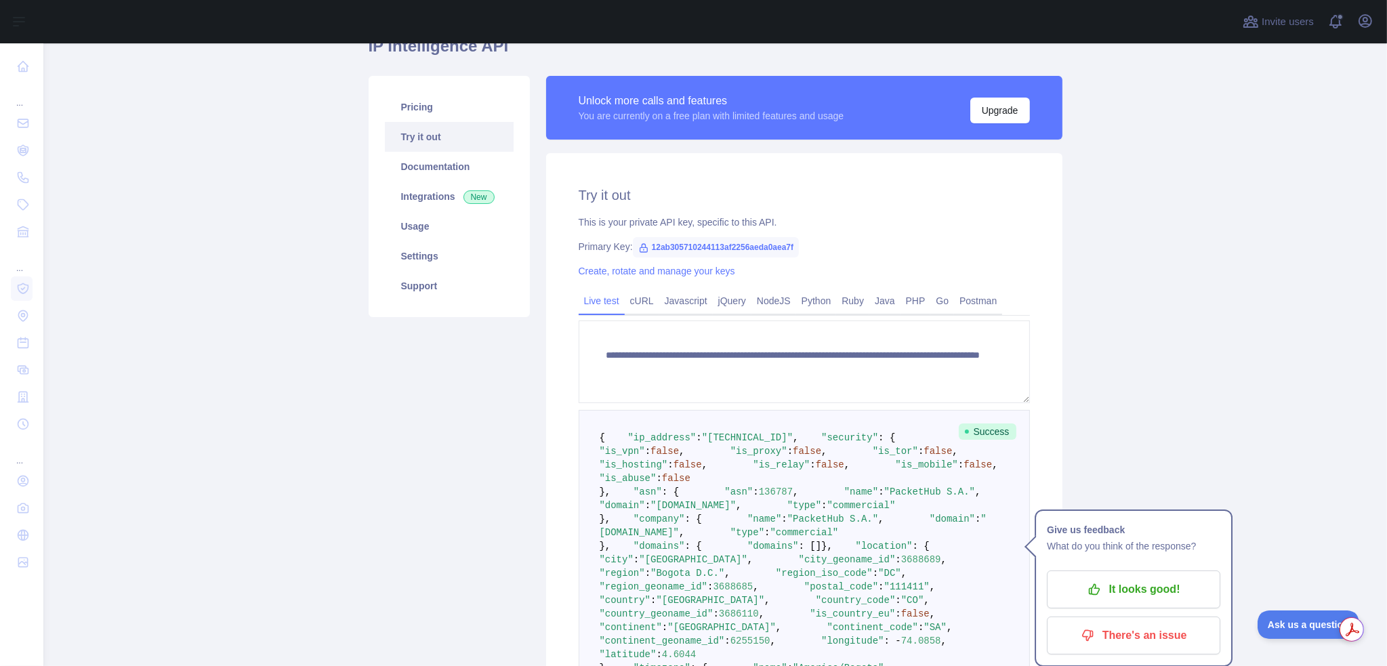
click at [314, 411] on main "**********" at bounding box center [715, 354] width 1344 height 623
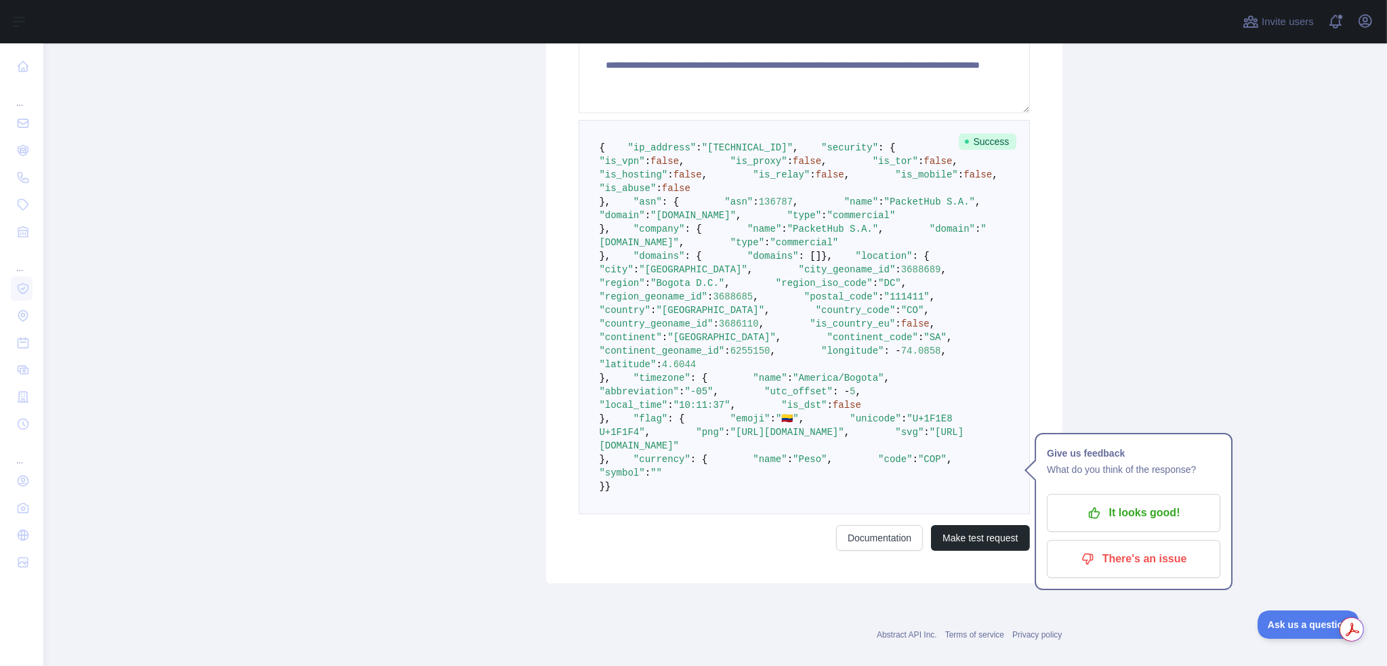
scroll to position [339, 0]
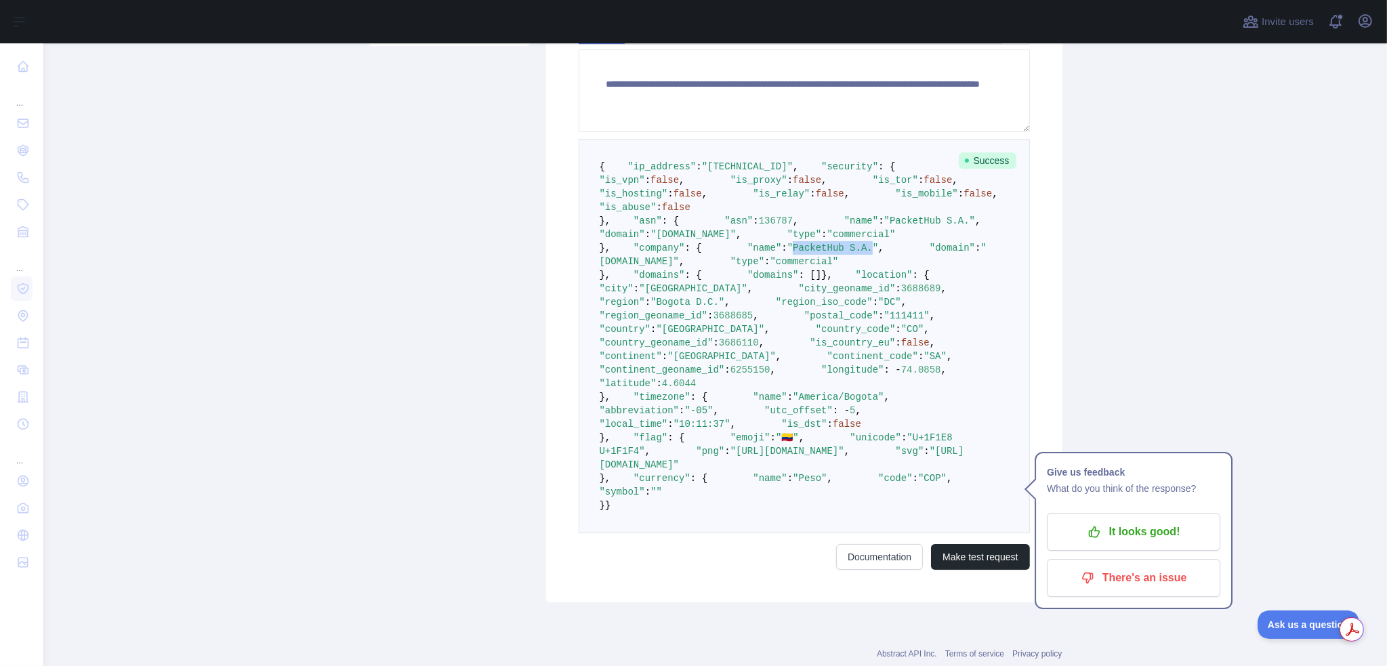
drag, startPoint x: 682, startPoint y: 413, endPoint x: 755, endPoint y: 409, distance: 73.3
click at [787, 253] on span ""PacketHub S.A."" at bounding box center [832, 248] width 91 height 11
drag, startPoint x: 694, startPoint y: 424, endPoint x: 783, endPoint y: 425, distance: 88.8
click at [783, 267] on span ""[DOMAIN_NAME]"" at bounding box center [793, 255] width 387 height 24
copy span "[DOMAIN_NAME]"
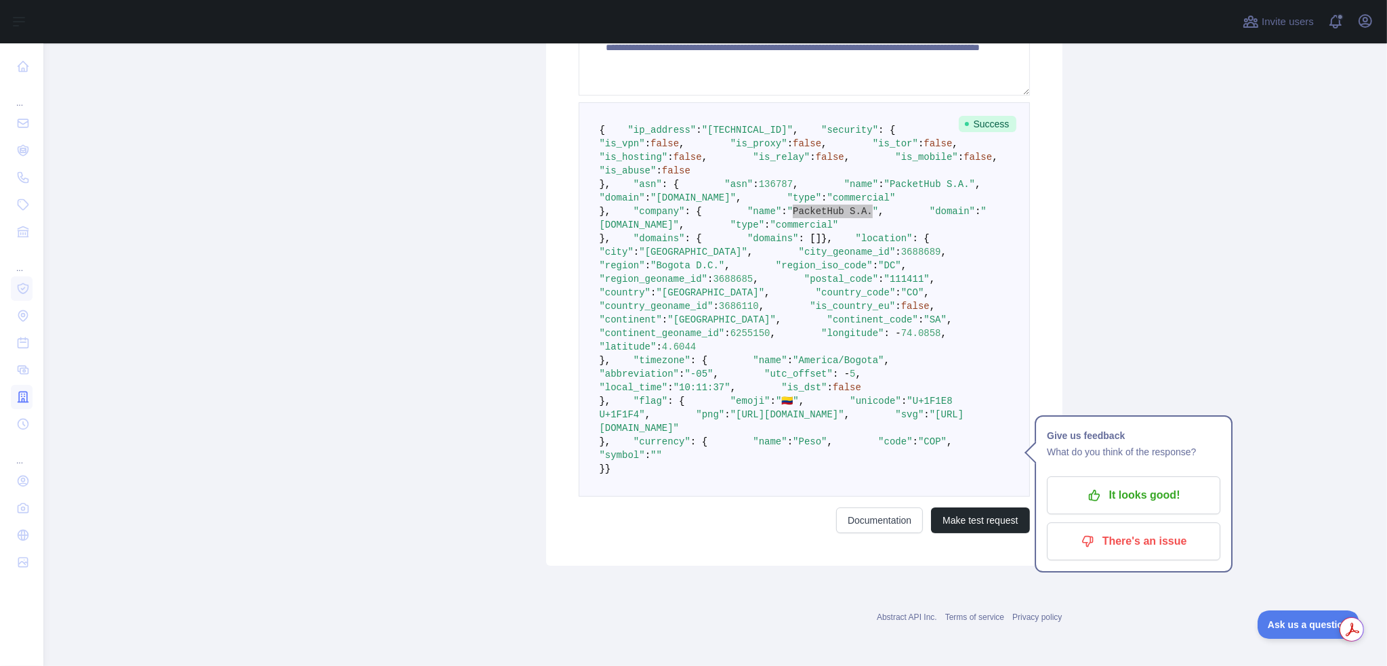
scroll to position [542, 0]
click at [981, 178] on pre "{ "ip_address" : "[TECHNICAL_ID]" , "security" : { "is_vpn" : false , "is_proxy…" at bounding box center [804, 299] width 451 height 394
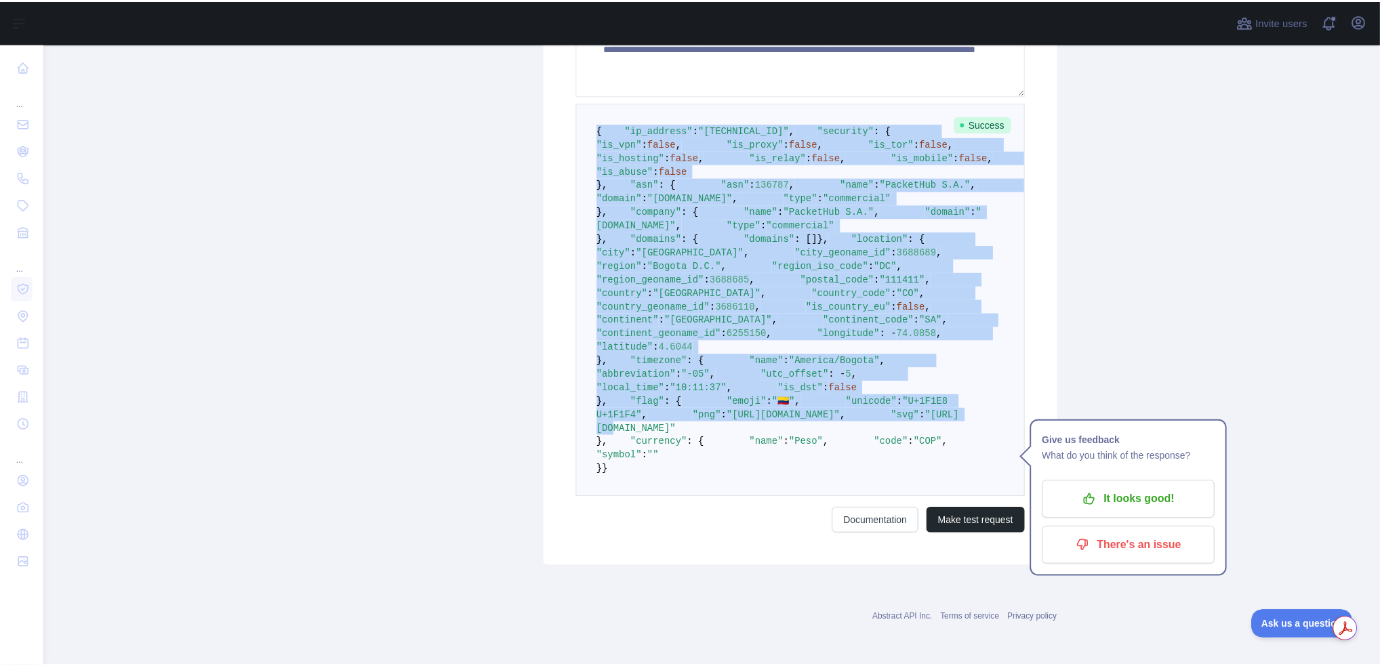
scroll to position [848, 0]
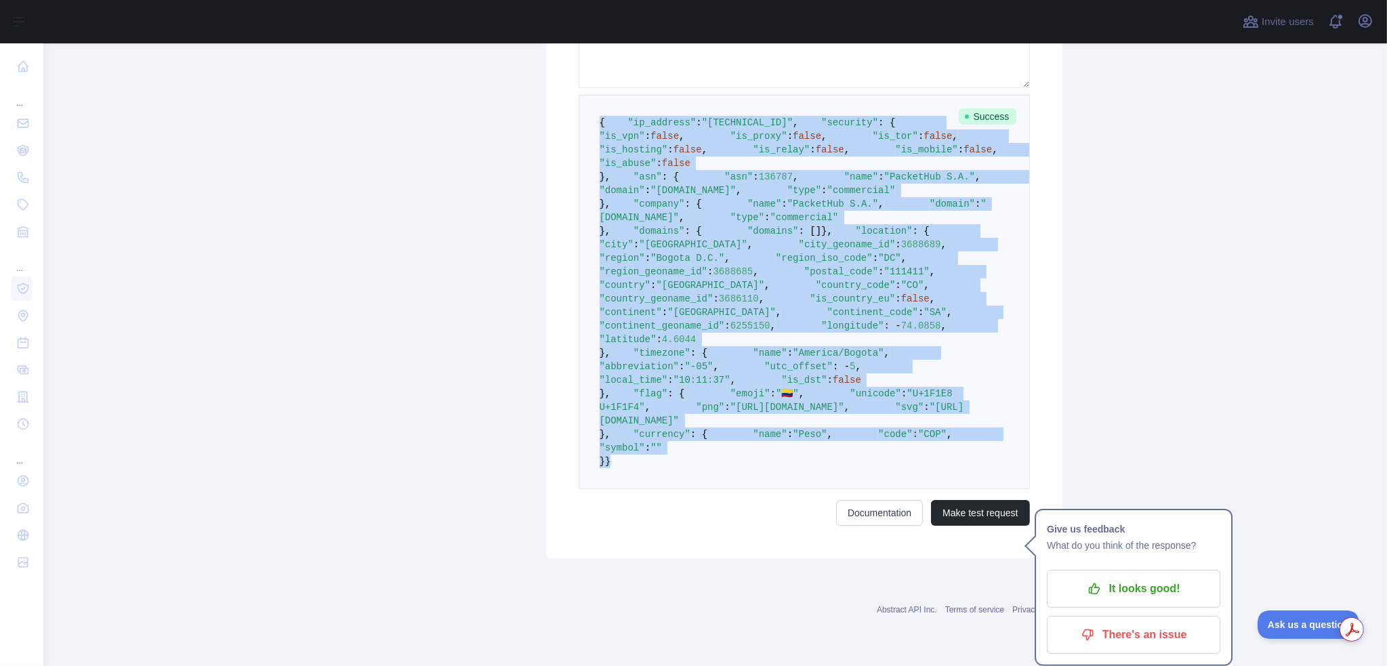
drag, startPoint x: 583, startPoint y: 296, endPoint x: 729, endPoint y: 464, distance: 222.0
click at [729, 464] on pre "{ "ip_address" : "[TECHNICAL_ID]" , "security" : { "is_vpn" : false , "is_proxy…" at bounding box center [804, 292] width 451 height 394
copy code "{ "lo_ipsumdo" : "564.120.97.866" , "sitametc" : { "ad_eli" : seddo , "ei_tempo…"
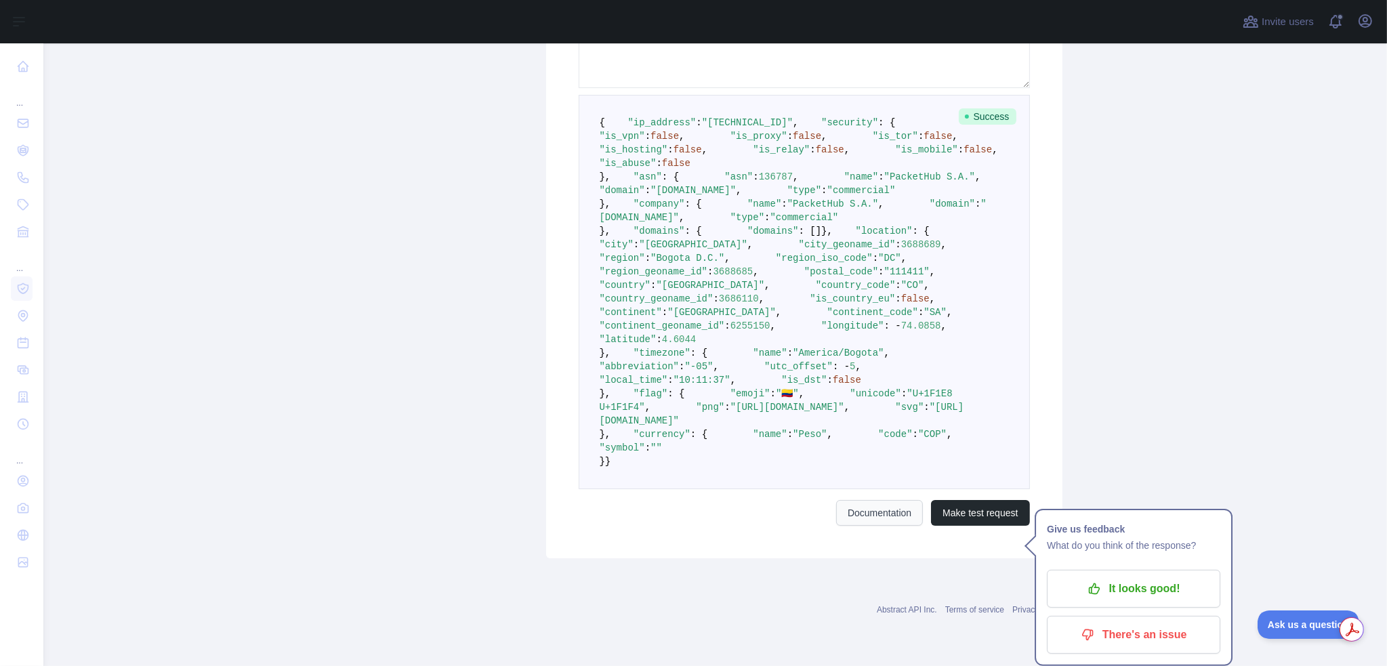
click at [862, 533] on div "**********" at bounding box center [804, 198] width 516 height 720
click at [856, 520] on link "Documentation" at bounding box center [879, 513] width 87 height 26
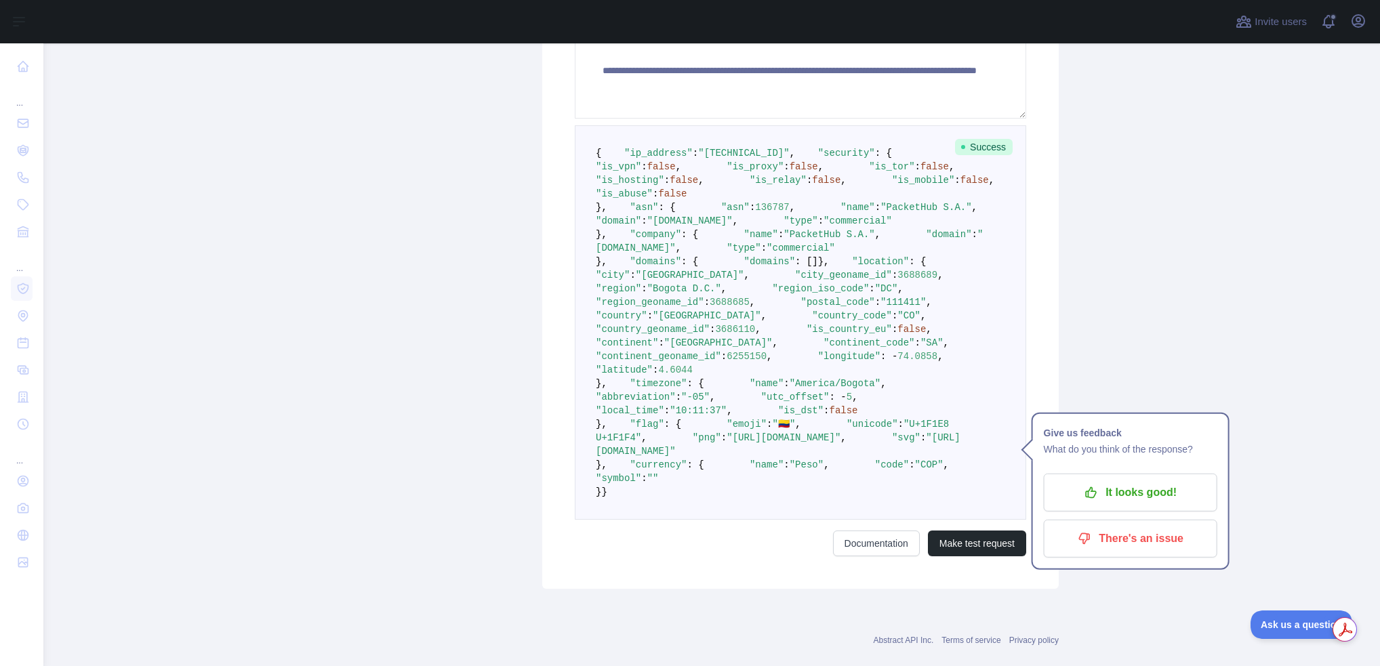
scroll to position [374, 0]
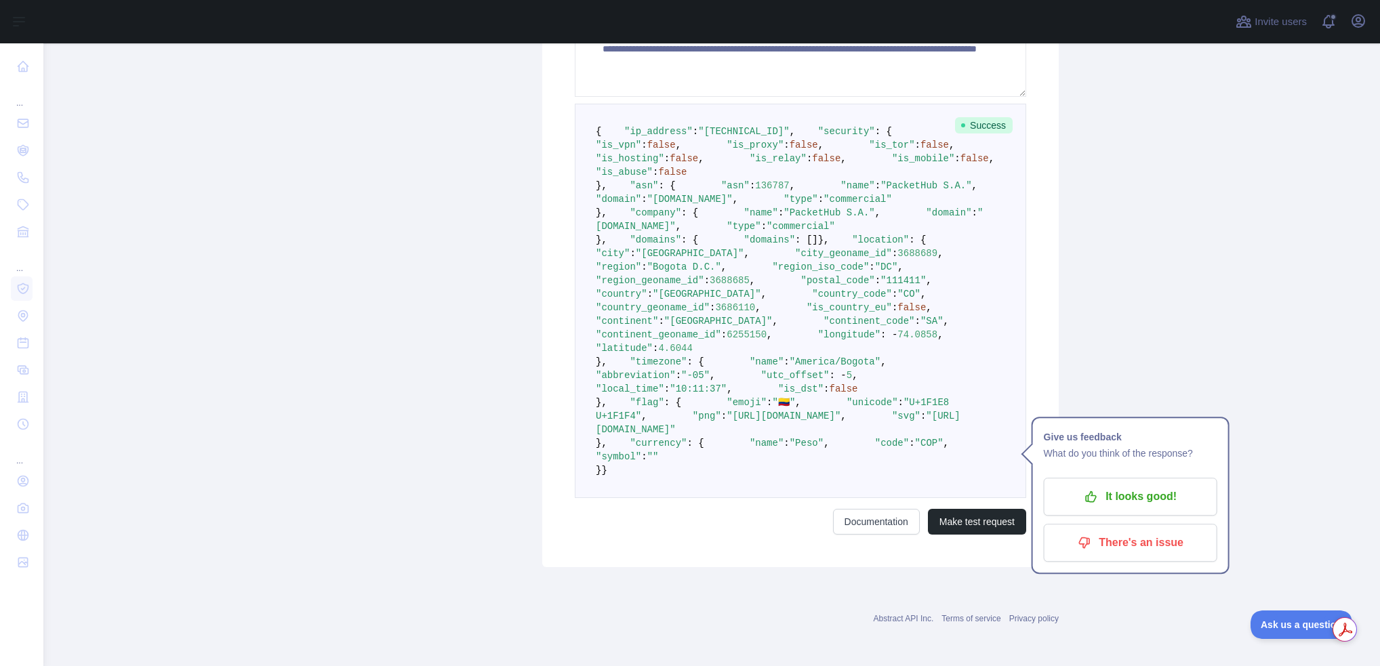
drag, startPoint x: 610, startPoint y: 359, endPoint x: 683, endPoint y: 417, distance: 94.0
click at [683, 417] on pre "{ "ip_address" : "185.216.73.112" , "security" : { "is_vpn" : false , "is_proxy…" at bounding box center [800, 301] width 451 height 394
copy code ""company" : { "name" : "PacketHub S.A." , "domain" : "www.packethub.net" , "typ…"
